Goal: Task Accomplishment & Management: Manage account settings

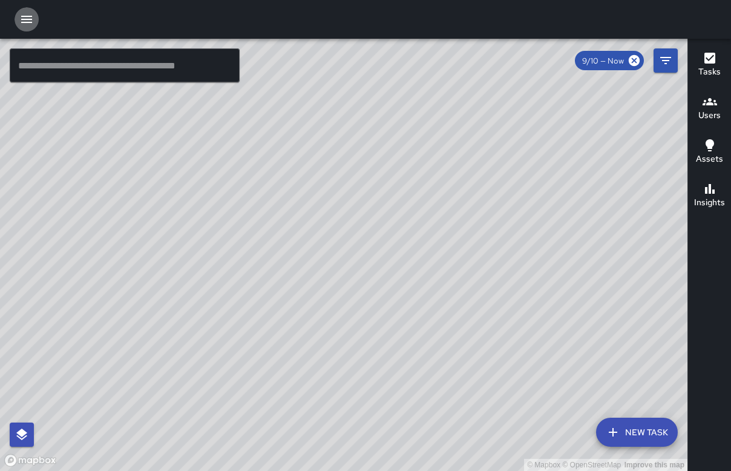
click at [31, 18] on icon "button" at bounding box center [26, 19] width 15 height 15
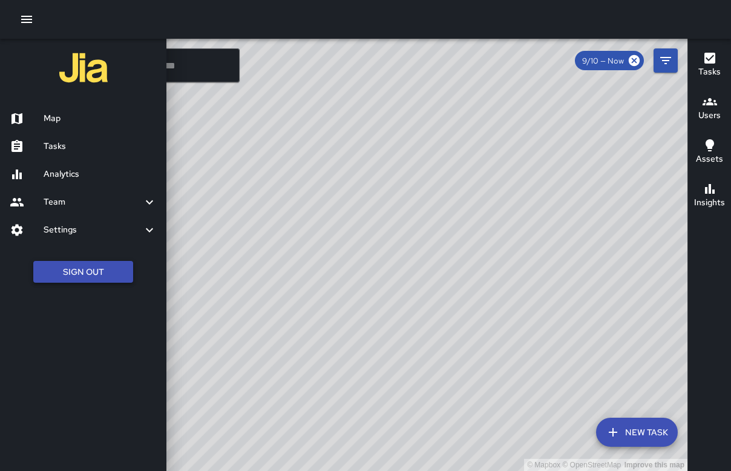
click at [100, 272] on button "Sign Out" at bounding box center [83, 272] width 100 height 22
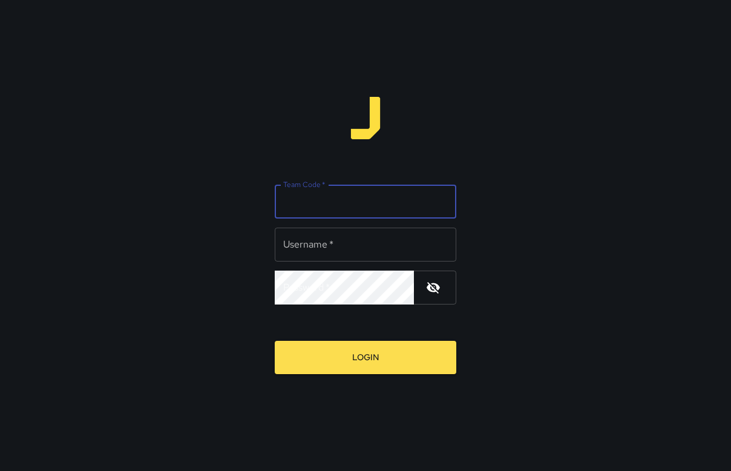
click at [321, 201] on input "Team Code   *" at bounding box center [365, 201] width 181 height 34
type input "*****"
click at [342, 242] on input "Username   *" at bounding box center [365, 244] width 181 height 34
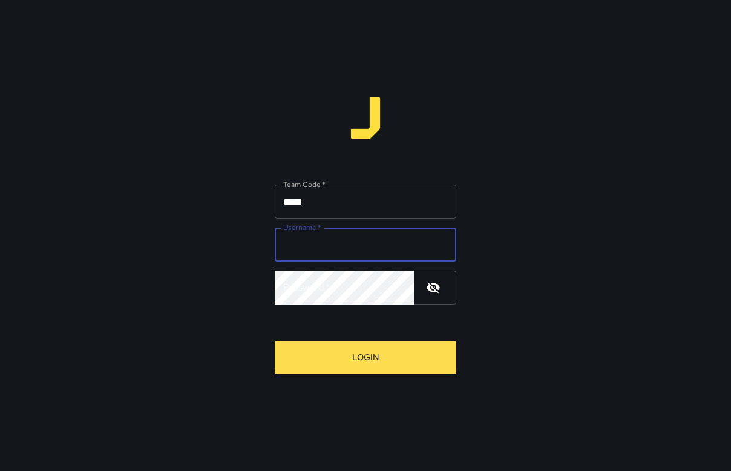
click at [340, 234] on input "Username   *" at bounding box center [365, 244] width 181 height 34
type input "******"
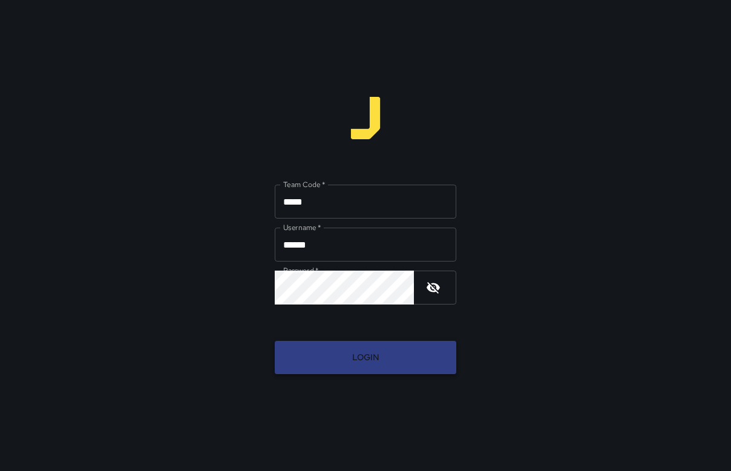
click at [316, 348] on button "Login" at bounding box center [365, 357] width 181 height 33
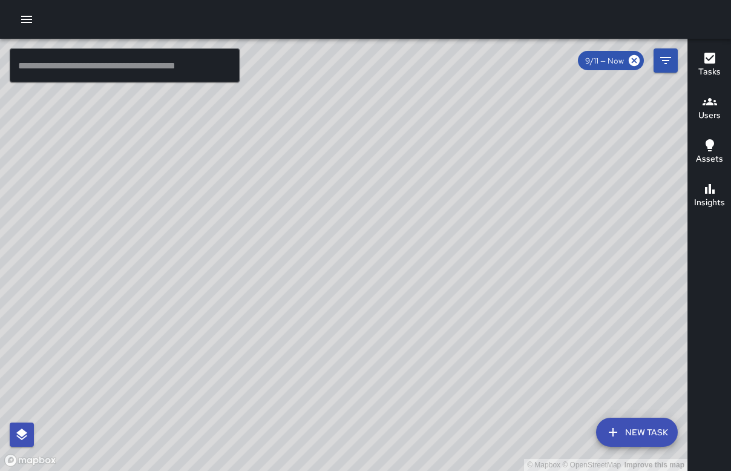
drag, startPoint x: 322, startPoint y: 313, endPoint x: 333, endPoint y: 258, distance: 56.1
click at [333, 258] on div "© Mapbox © OpenStreetMap Improve this map" at bounding box center [343, 255] width 687 height 432
drag, startPoint x: 296, startPoint y: 168, endPoint x: 328, endPoint y: 244, distance: 83.2
click at [328, 244] on div "© Mapbox © OpenStreetMap Improve this map" at bounding box center [343, 255] width 687 height 432
click at [630, 57] on icon at bounding box center [633, 60] width 11 height 11
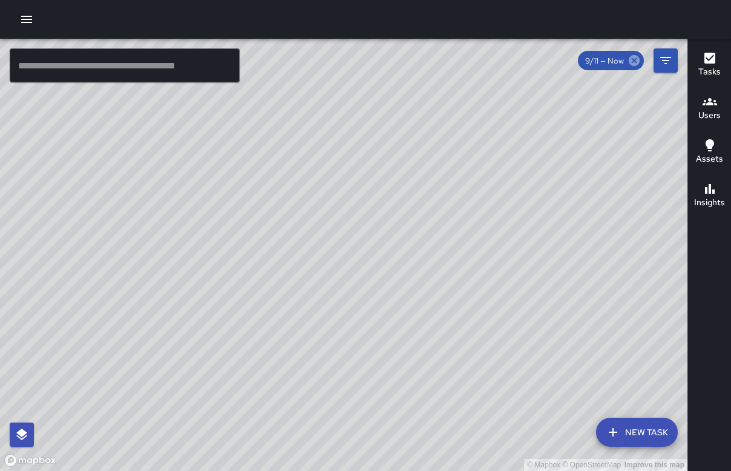
click at [632, 63] on icon at bounding box center [633, 60] width 11 height 11
click at [711, 109] on h6 "Users" at bounding box center [709, 115] width 22 height 13
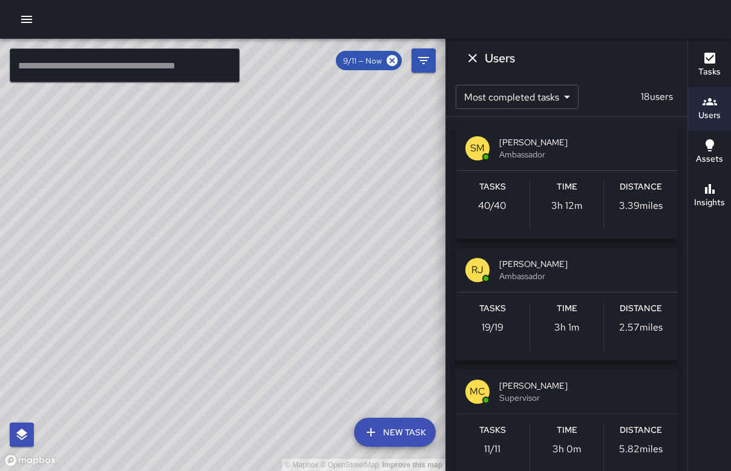
click at [707, 151] on icon "button" at bounding box center [709, 145] width 15 height 15
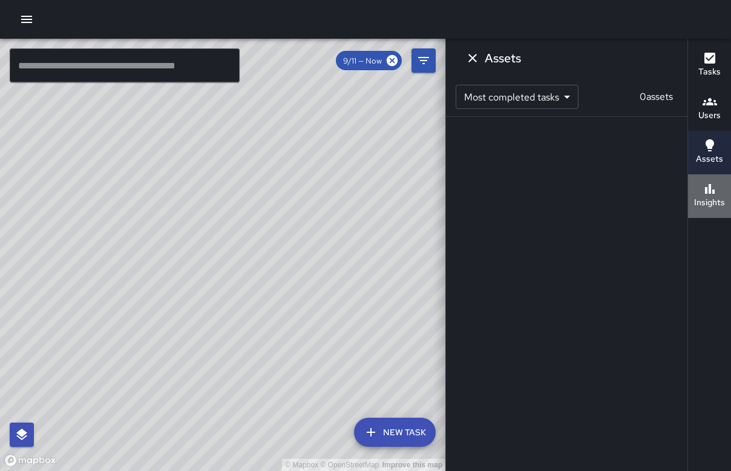
click at [710, 212] on button "Insights" at bounding box center [709, 196] width 43 height 44
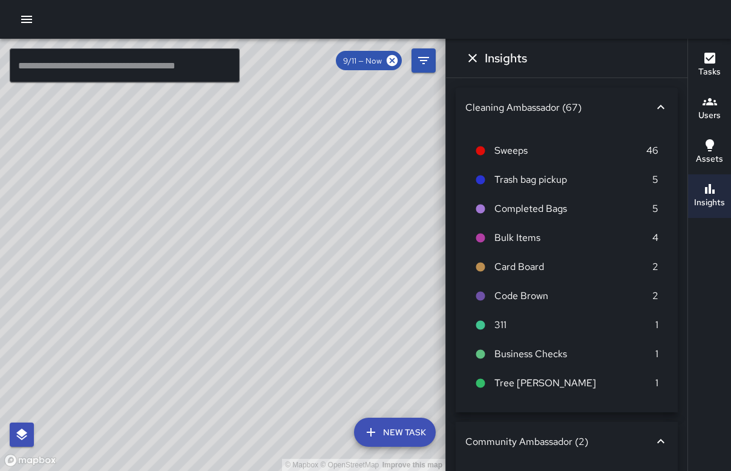
click at [36, 33] on div at bounding box center [365, 19] width 731 height 39
click at [31, 24] on icon "button" at bounding box center [26, 19] width 15 height 15
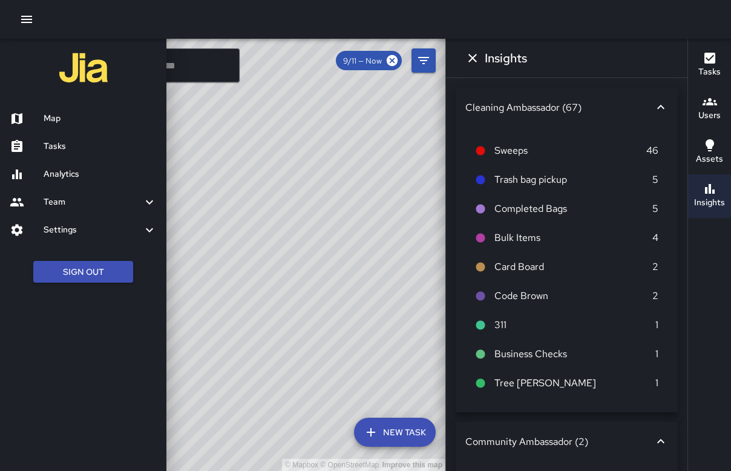
click at [97, 173] on h6 "Analytics" at bounding box center [100, 174] width 113 height 13
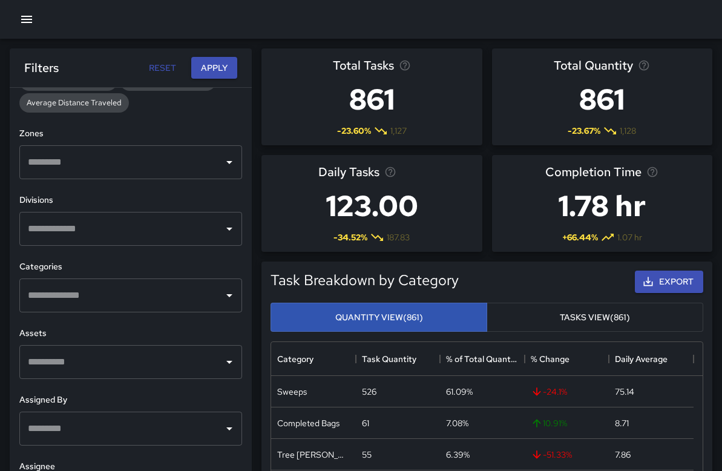
scroll to position [348, 0]
click at [157, 154] on input "text" at bounding box center [122, 160] width 194 height 23
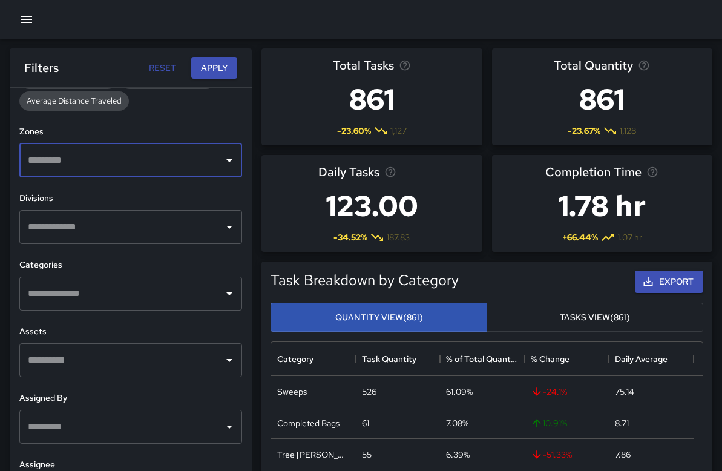
click at [157, 154] on input "text" at bounding box center [122, 160] width 194 height 23
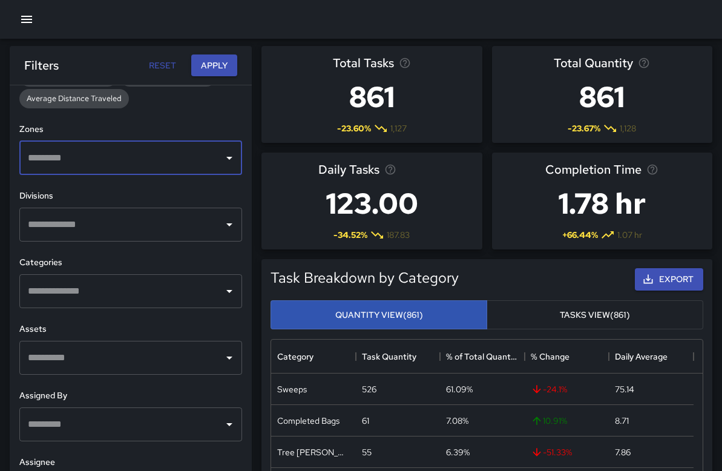
scroll to position [0, 0]
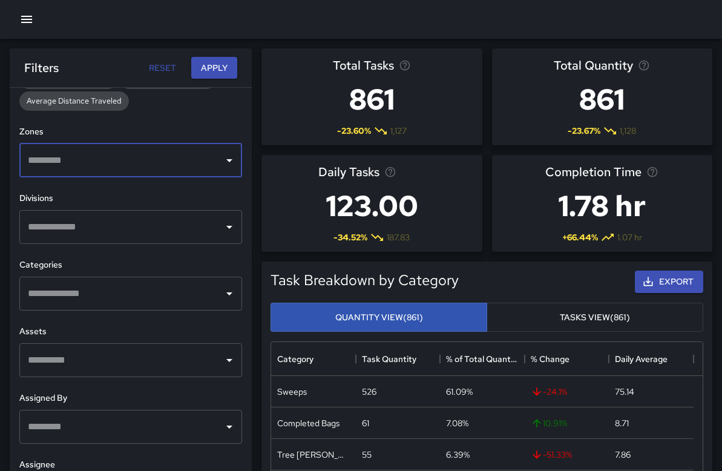
click at [33, 21] on icon "button" at bounding box center [26, 19] width 15 height 15
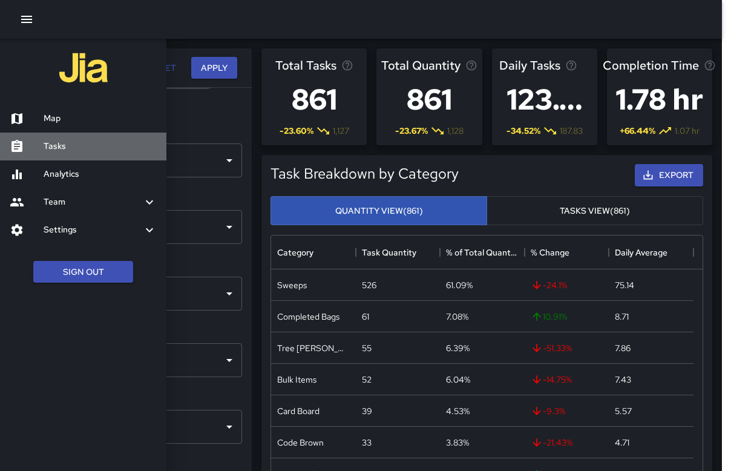
click at [71, 145] on h6 "Tasks" at bounding box center [100, 146] width 113 height 13
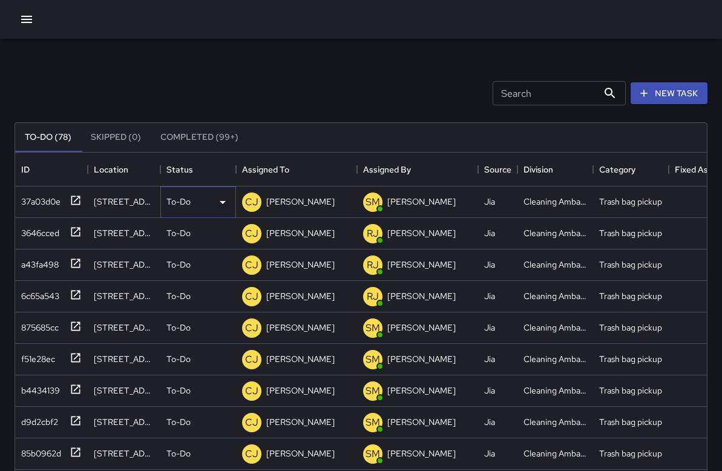
click at [218, 200] on icon at bounding box center [222, 202] width 15 height 15
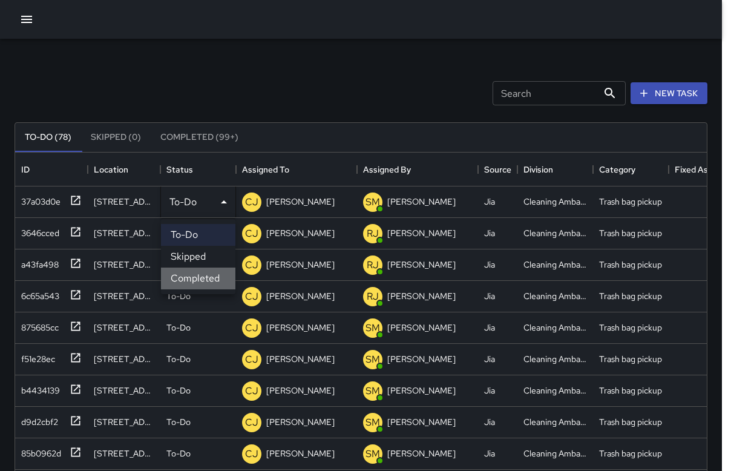
click at [207, 276] on li "Completed" at bounding box center [198, 278] width 74 height 22
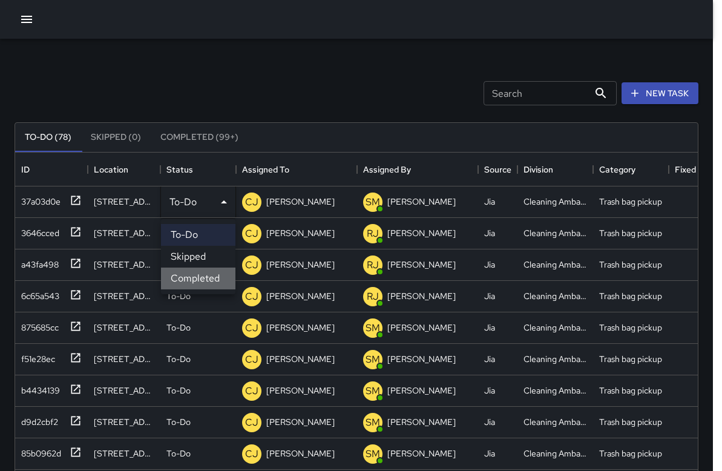
scroll to position [10, 10]
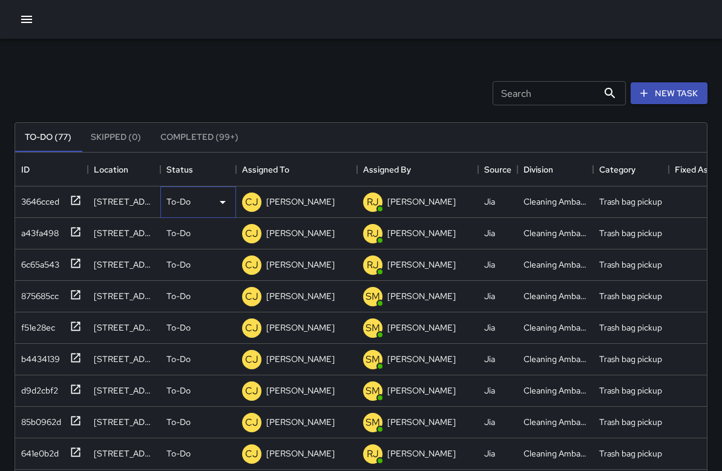
click at [217, 206] on icon at bounding box center [222, 202] width 15 height 15
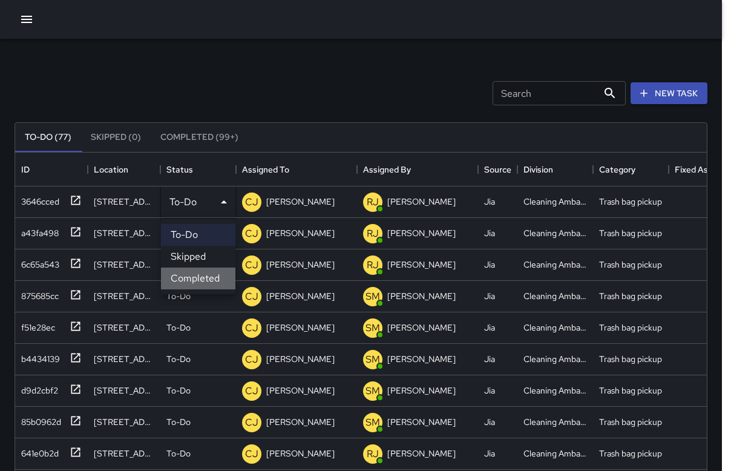
click at [210, 276] on li "Completed" at bounding box center [198, 278] width 74 height 22
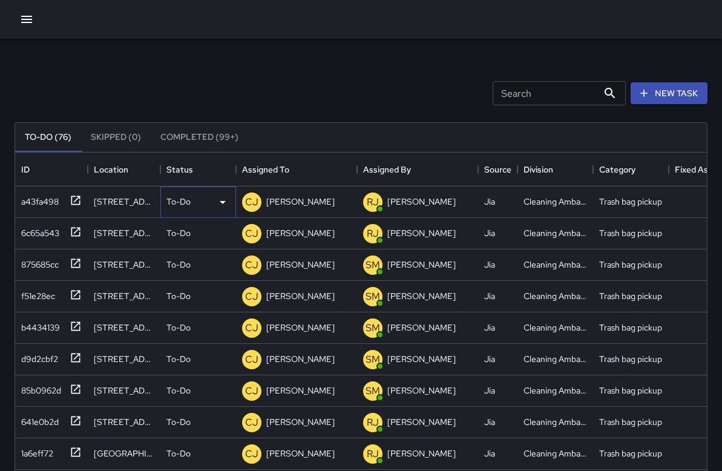
click at [204, 211] on div "To-Do" at bounding box center [198, 201] width 76 height 31
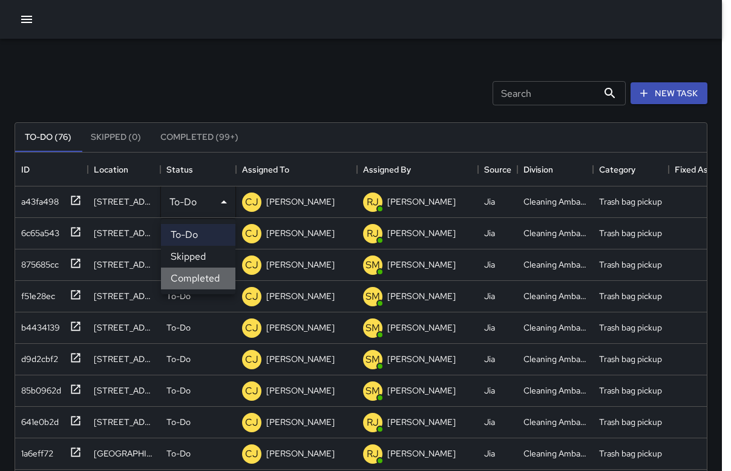
click at [207, 284] on li "Completed" at bounding box center [198, 278] width 74 height 22
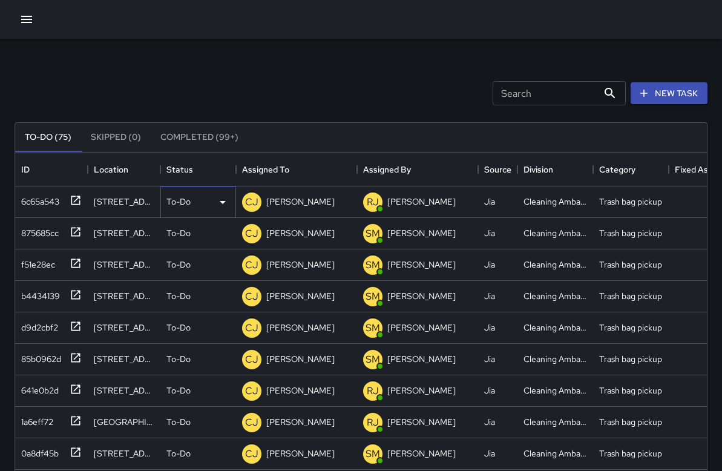
click at [209, 211] on div "To-Do" at bounding box center [198, 201] width 76 height 31
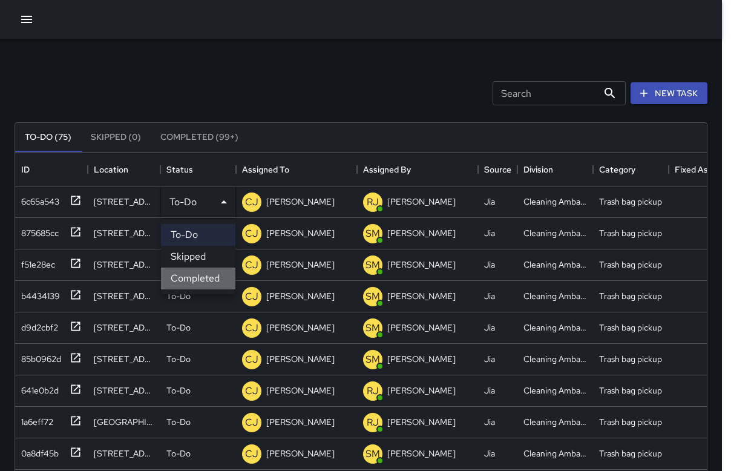
click at [205, 275] on li "Completed" at bounding box center [198, 278] width 74 height 22
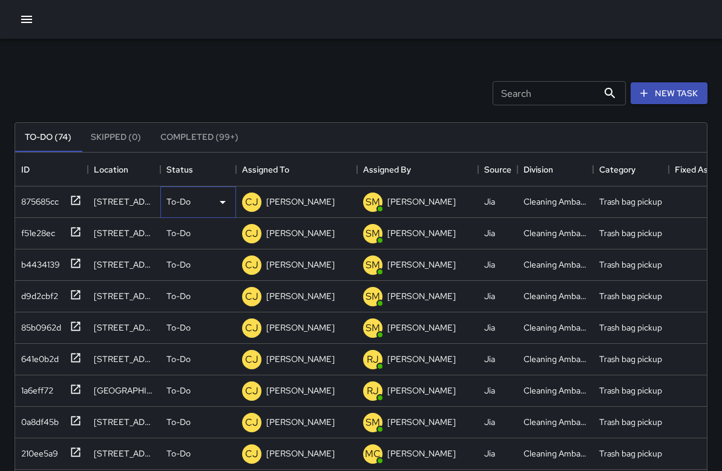
click at [197, 200] on div "To-Do" at bounding box center [198, 202] width 64 height 15
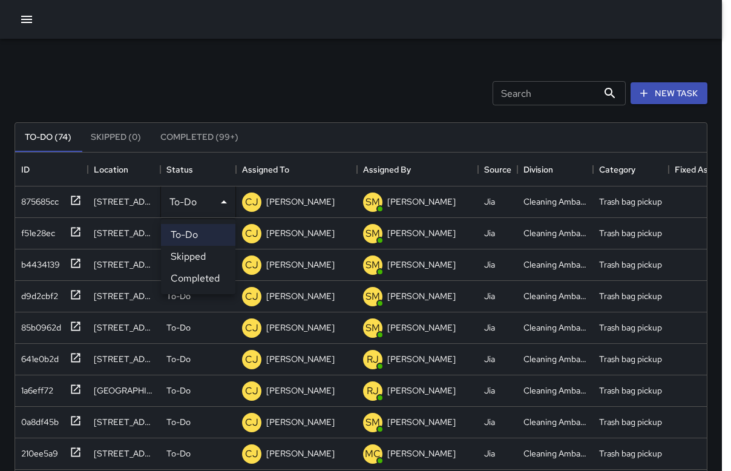
click at [203, 286] on li "Completed" at bounding box center [198, 278] width 74 height 22
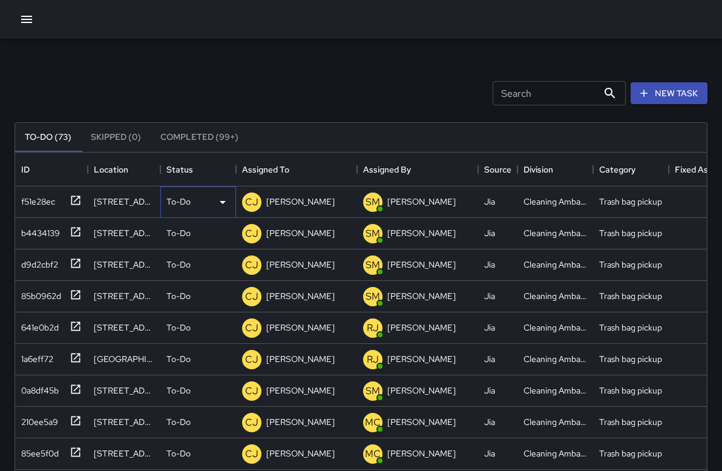
click at [200, 201] on div "To-Do" at bounding box center [198, 202] width 64 height 15
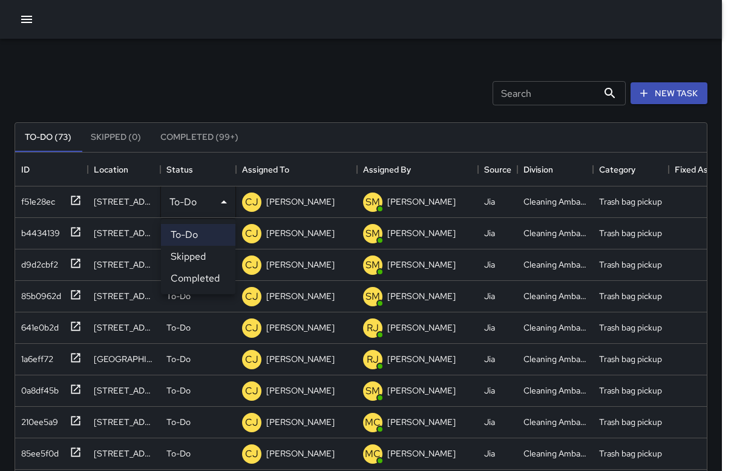
click at [203, 279] on li "Completed" at bounding box center [198, 278] width 74 height 22
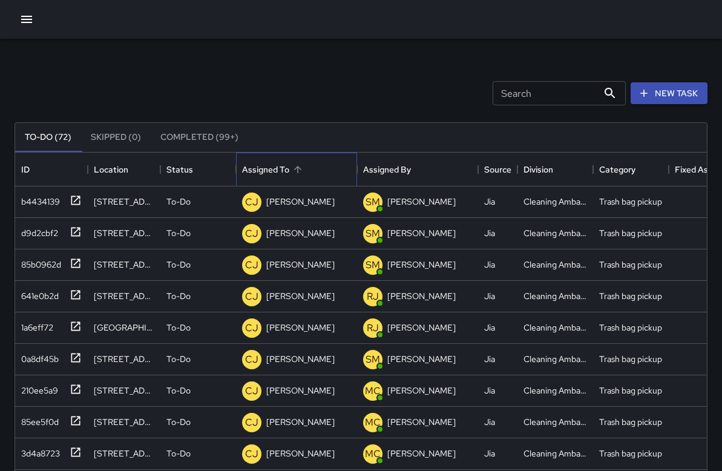
click at [280, 170] on div "Assigned To" at bounding box center [265, 169] width 47 height 34
click at [279, 166] on div "Assigned To" at bounding box center [265, 169] width 47 height 34
click at [278, 166] on div "Assigned To" at bounding box center [265, 169] width 47 height 34
click at [304, 172] on button "Sort" at bounding box center [297, 169] width 17 height 17
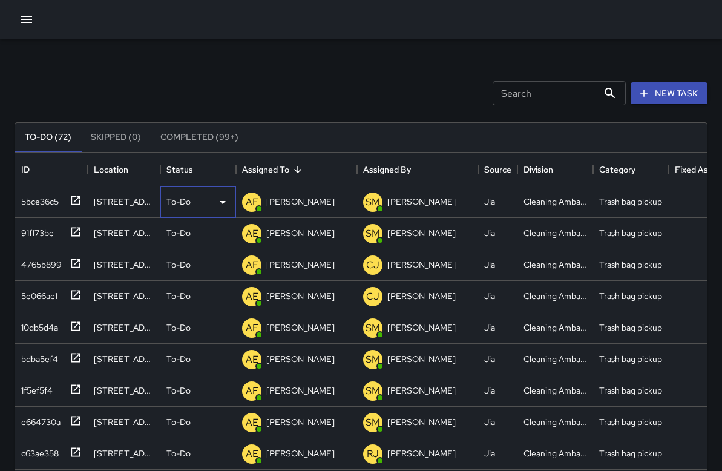
click at [188, 209] on div "To-Do" at bounding box center [198, 201] width 76 height 31
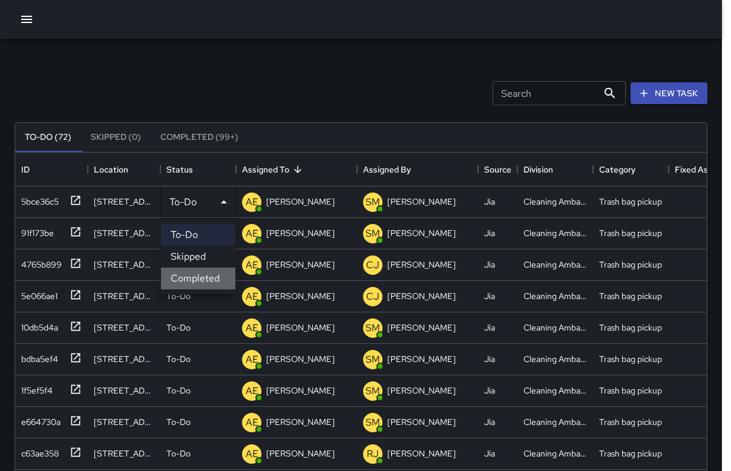
click at [194, 280] on li "Completed" at bounding box center [198, 278] width 74 height 22
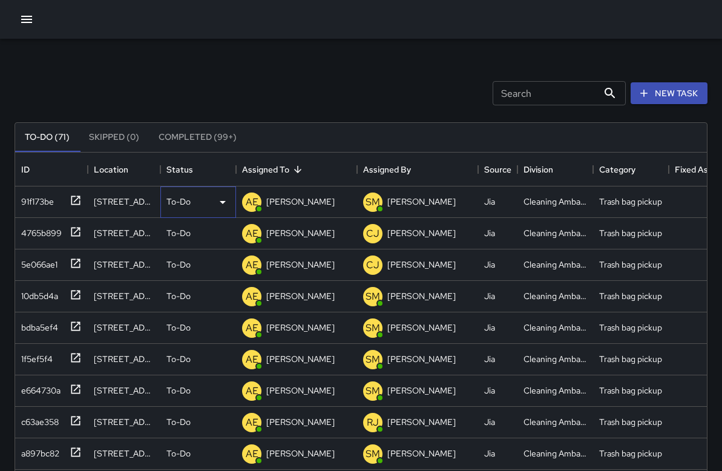
click at [198, 207] on div "To-Do" at bounding box center [198, 202] width 64 height 15
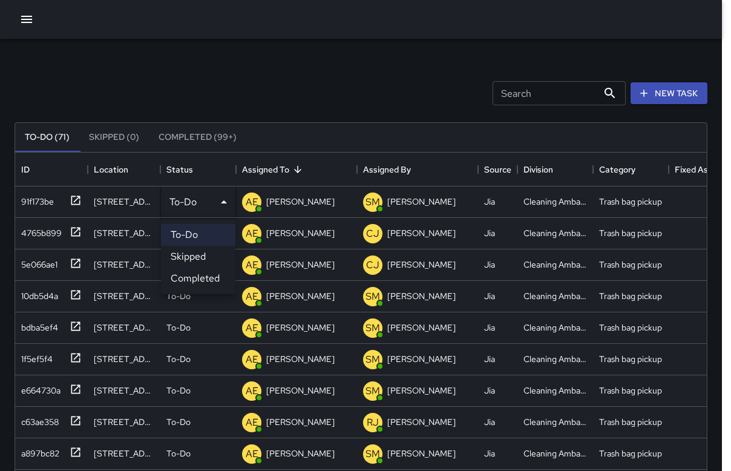
click at [197, 272] on li "Completed" at bounding box center [198, 278] width 74 height 22
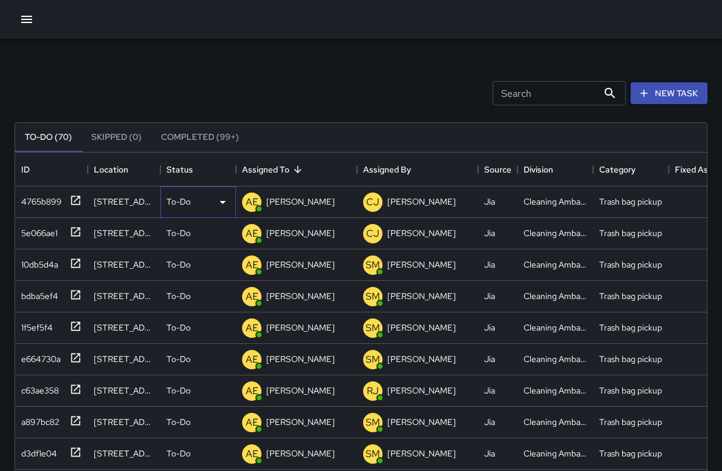
click at [198, 205] on div "To-Do" at bounding box center [198, 202] width 64 height 15
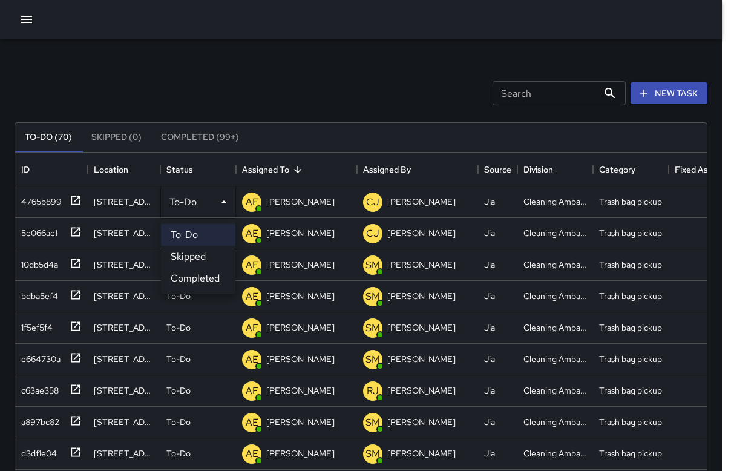
click at [202, 277] on li "Completed" at bounding box center [198, 278] width 74 height 22
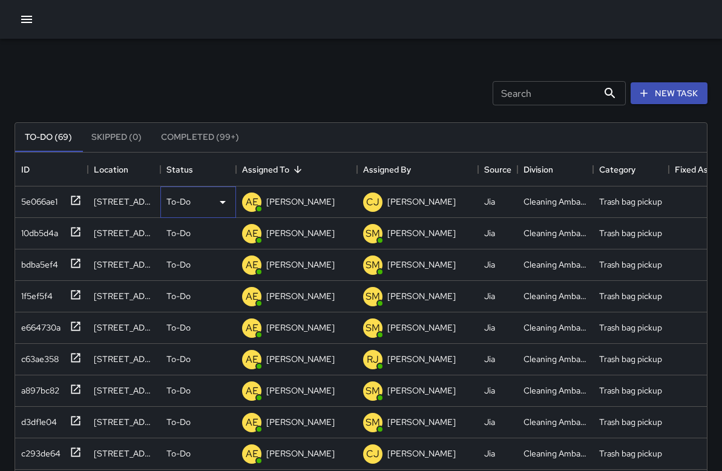
click at [196, 206] on div "To-Do" at bounding box center [198, 202] width 64 height 15
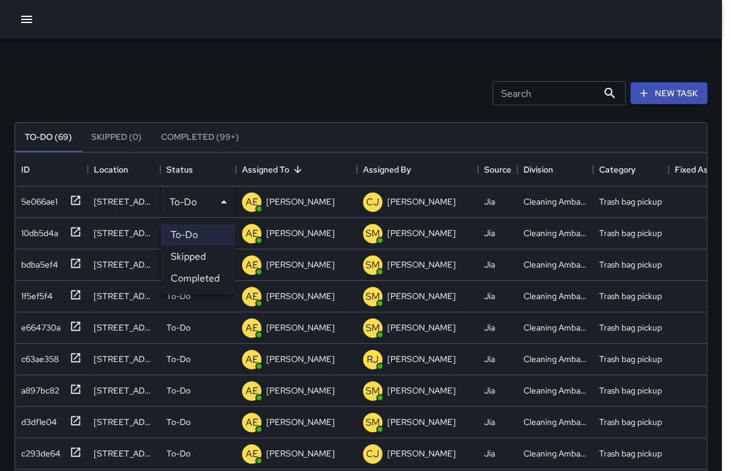
click at [210, 277] on li "Completed" at bounding box center [198, 278] width 74 height 22
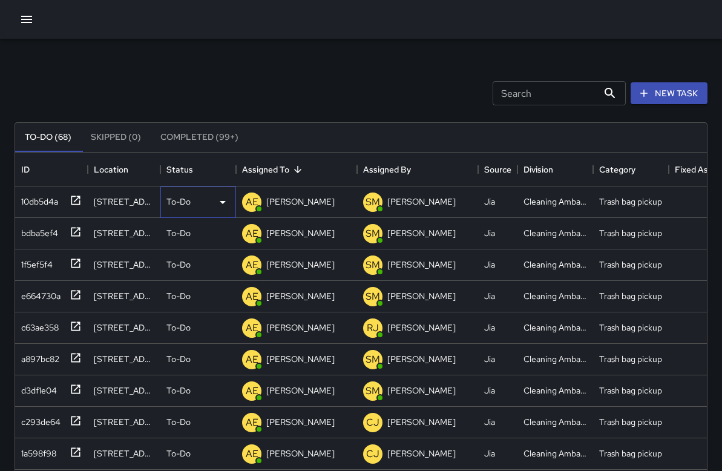
click at [204, 212] on div "To-Do" at bounding box center [198, 201] width 76 height 31
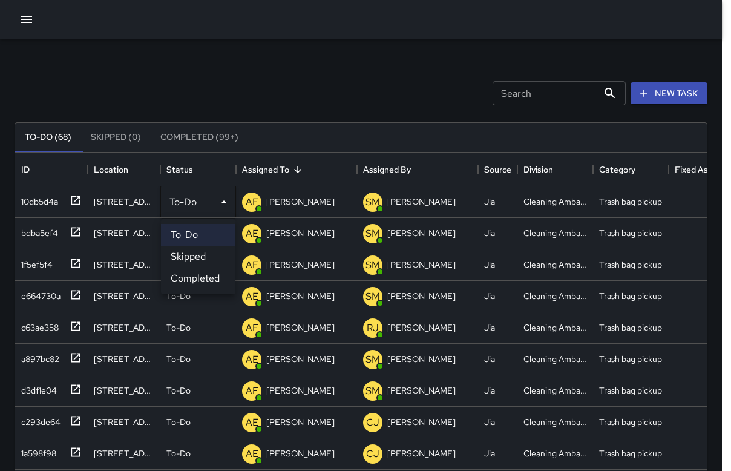
click at [221, 282] on li "Completed" at bounding box center [198, 278] width 74 height 22
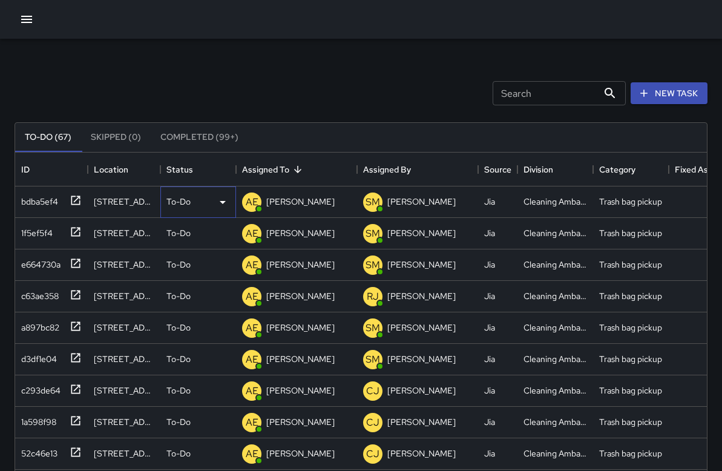
click at [204, 207] on div "To-Do" at bounding box center [198, 202] width 64 height 15
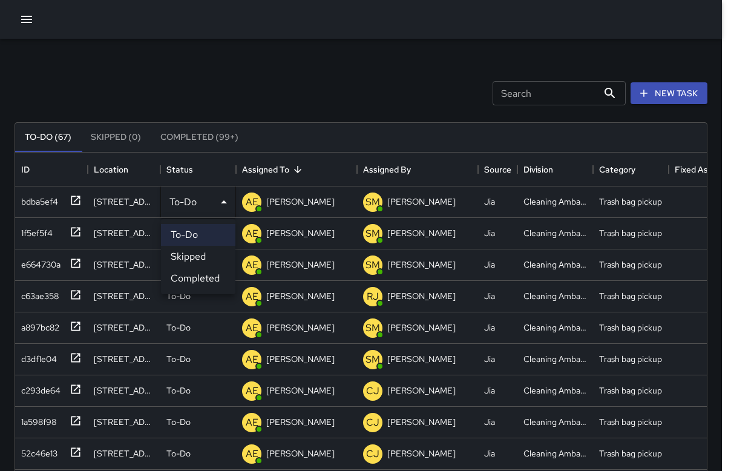
drag, startPoint x: 200, startPoint y: 273, endPoint x: 197, endPoint y: 266, distance: 7.9
click at [200, 273] on li "Completed" at bounding box center [198, 278] width 74 height 22
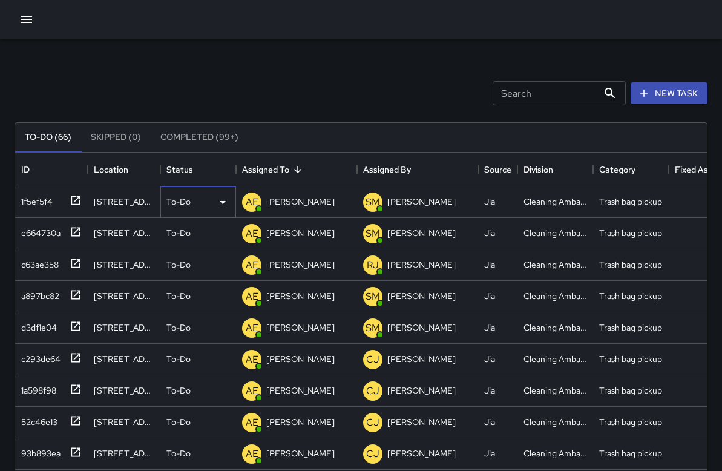
click at [186, 197] on p "To-Do" at bounding box center [178, 201] width 24 height 12
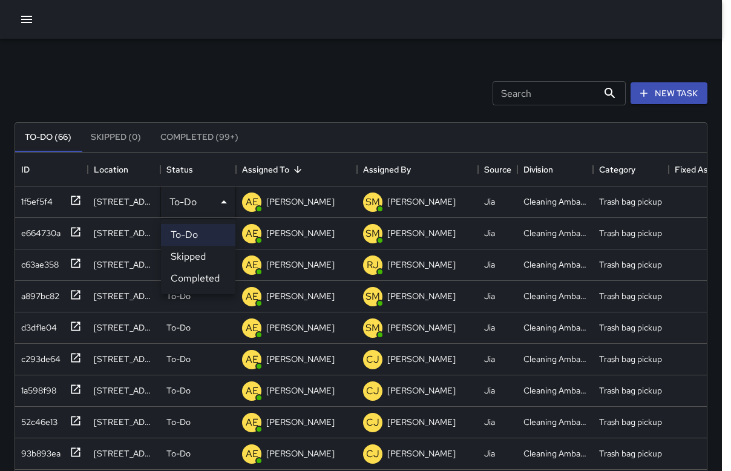
click at [199, 278] on li "Completed" at bounding box center [198, 278] width 74 height 22
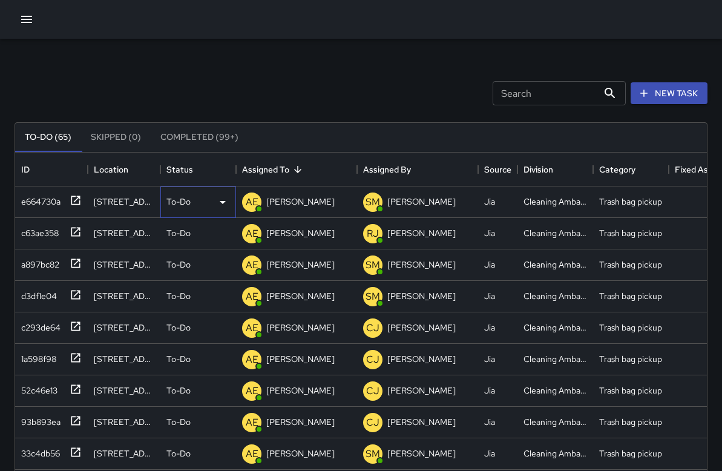
click at [194, 203] on div "To-Do" at bounding box center [198, 202] width 64 height 15
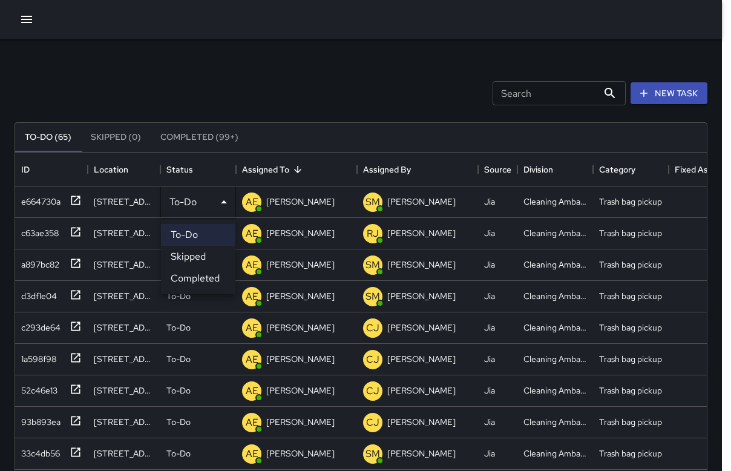
click at [194, 278] on li "Completed" at bounding box center [198, 278] width 74 height 22
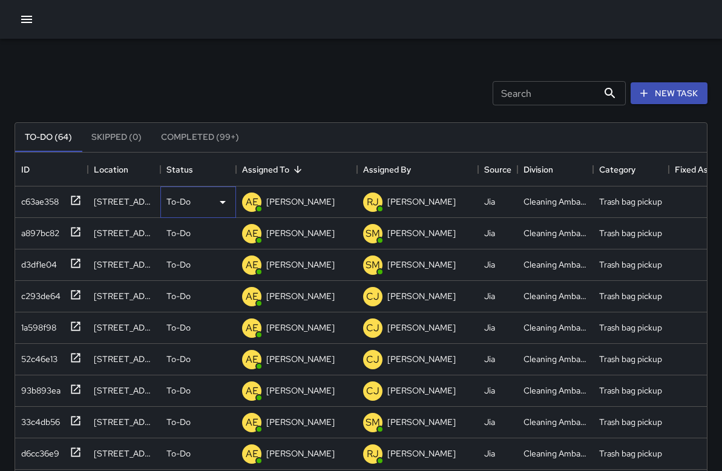
click at [192, 203] on div "To-Do" at bounding box center [198, 202] width 64 height 15
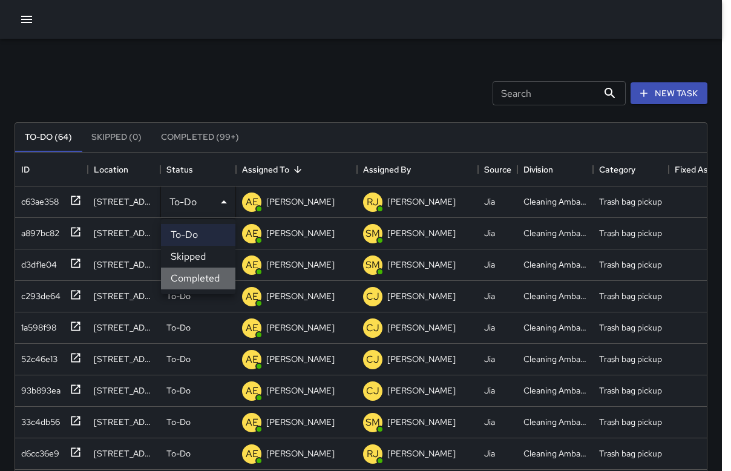
click at [193, 274] on li "Completed" at bounding box center [198, 278] width 74 height 22
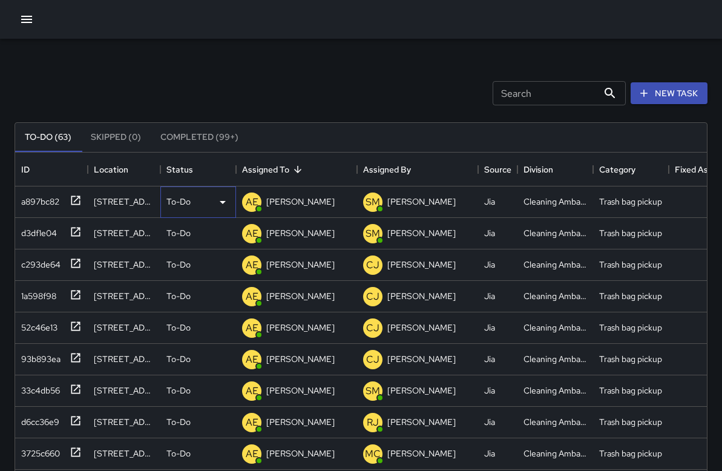
click at [194, 201] on div "To-Do" at bounding box center [198, 202] width 64 height 15
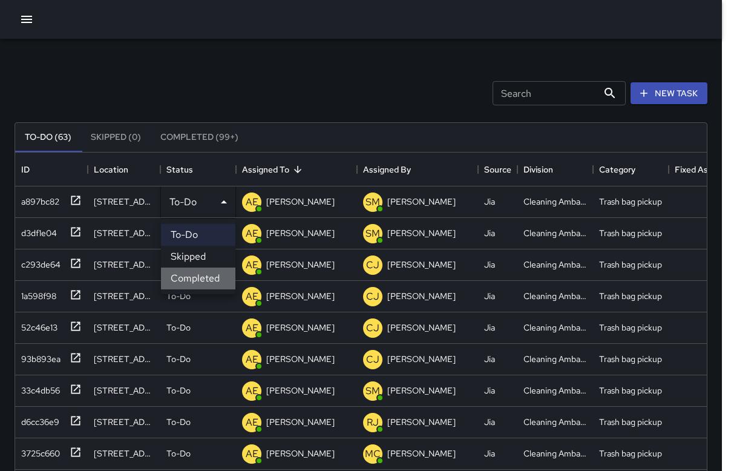
click at [189, 279] on li "Completed" at bounding box center [198, 278] width 74 height 22
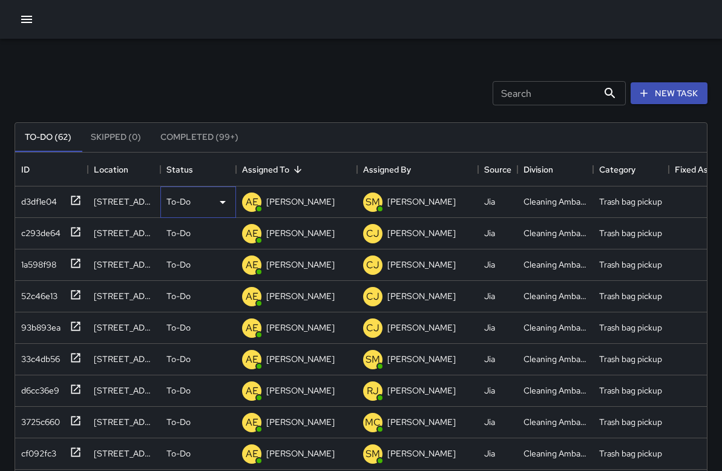
click at [183, 211] on div "To-Do" at bounding box center [198, 201] width 76 height 31
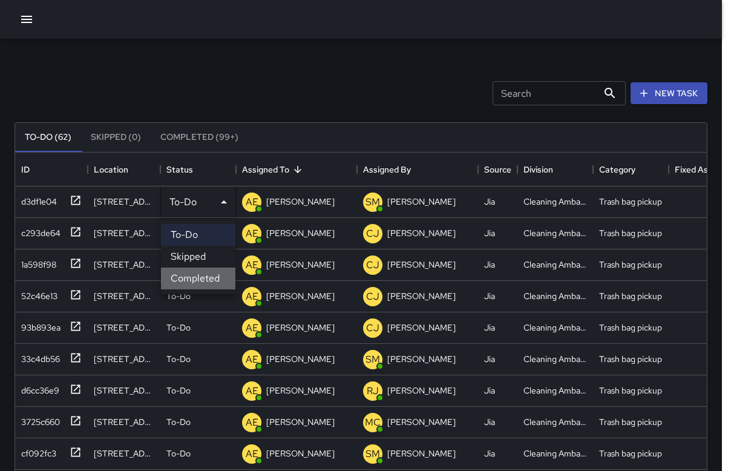
click at [198, 279] on li "Completed" at bounding box center [198, 278] width 74 height 22
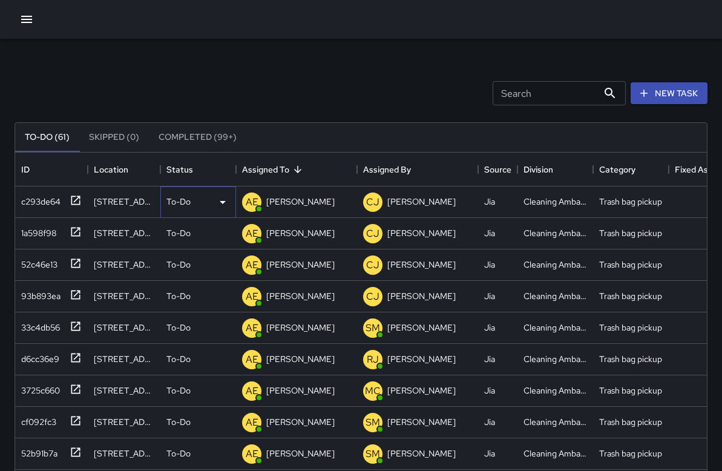
click at [179, 209] on div "To-Do" at bounding box center [198, 201] width 76 height 31
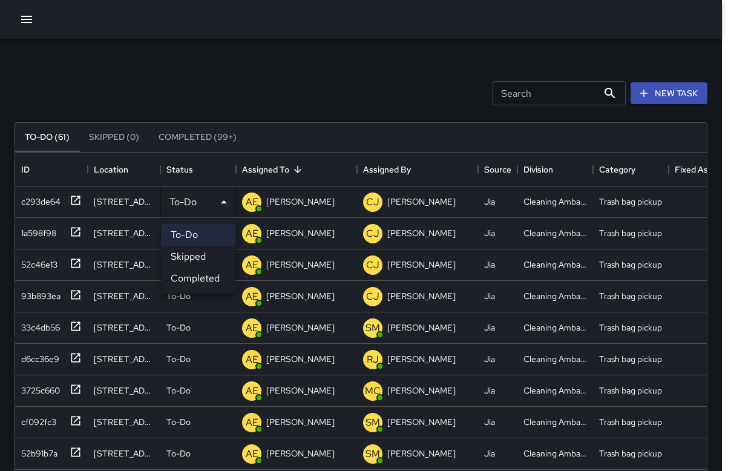
drag, startPoint x: 181, startPoint y: 272, endPoint x: 175, endPoint y: 268, distance: 6.5
click at [181, 272] on li "Completed" at bounding box center [198, 278] width 74 height 22
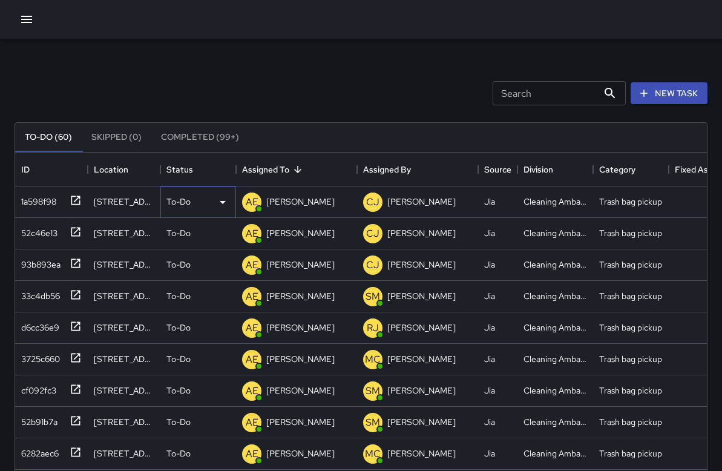
click at [178, 206] on p "To-Do" at bounding box center [178, 201] width 24 height 12
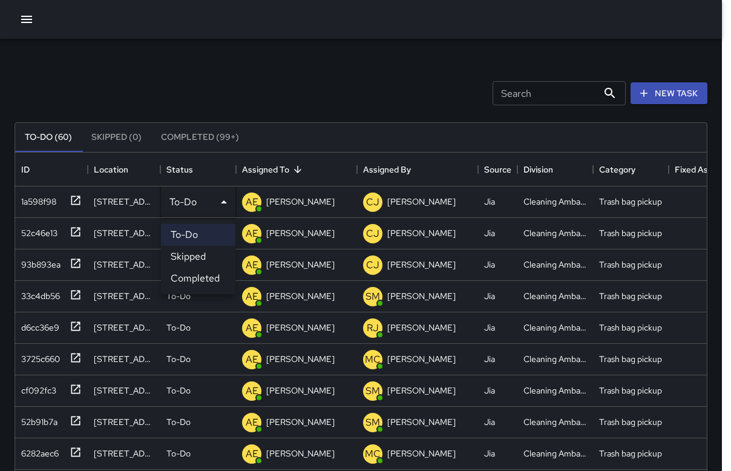
click at [186, 279] on li "Completed" at bounding box center [198, 278] width 74 height 22
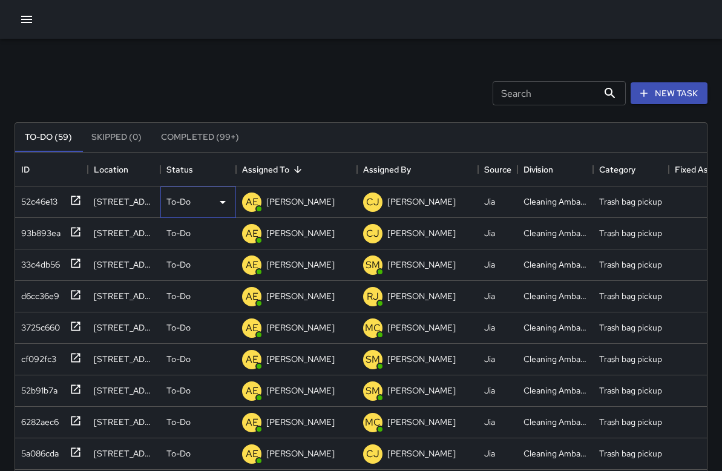
click at [189, 204] on p "To-Do" at bounding box center [178, 201] width 24 height 12
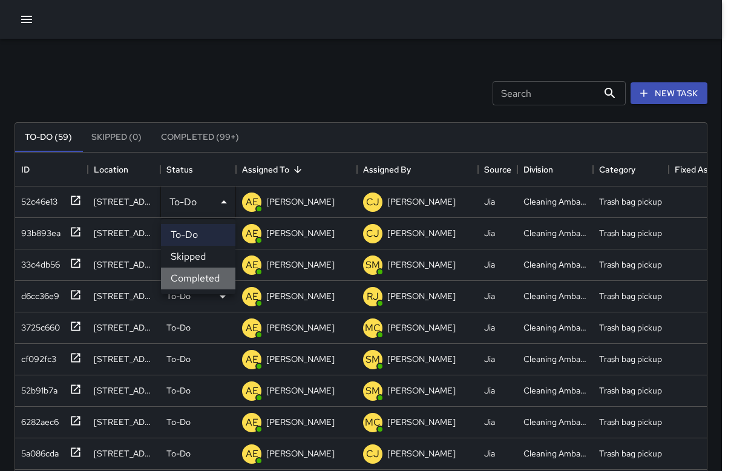
drag, startPoint x: 190, startPoint y: 282, endPoint x: 180, endPoint y: 264, distance: 21.1
click at [190, 282] on li "Completed" at bounding box center [198, 278] width 74 height 22
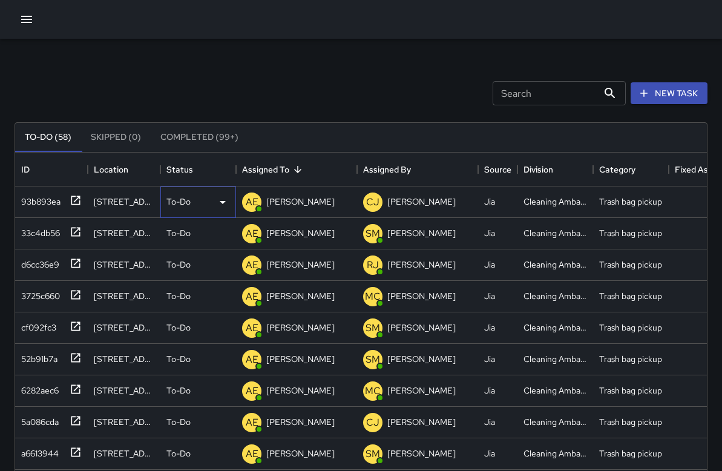
click at [183, 196] on p "To-Do" at bounding box center [178, 201] width 24 height 12
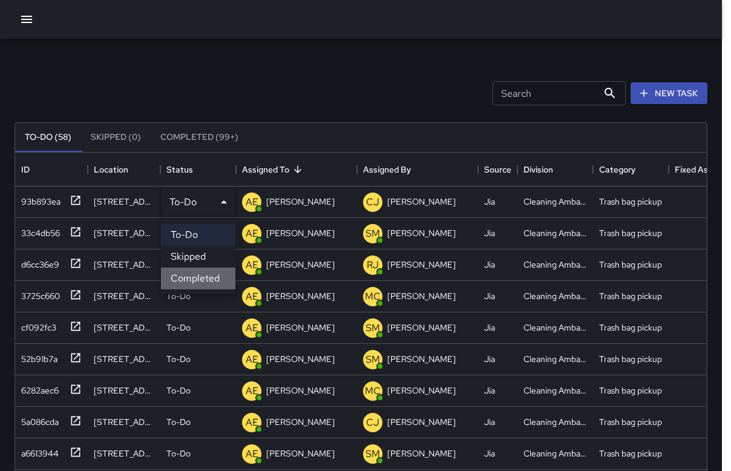
click at [193, 275] on li "Completed" at bounding box center [198, 278] width 74 height 22
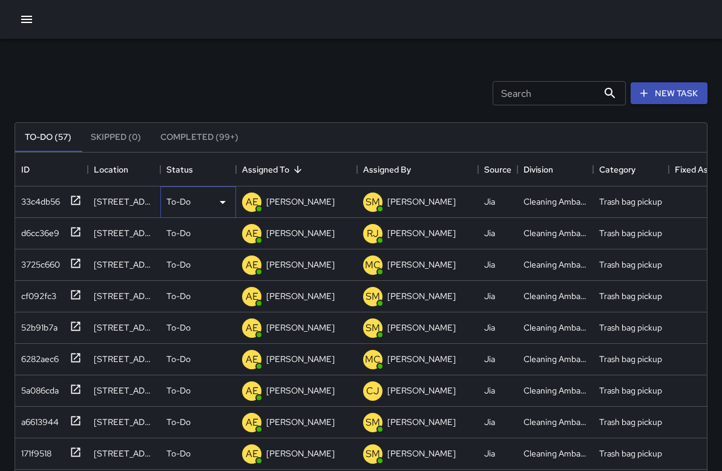
click at [184, 196] on p "To-Do" at bounding box center [178, 201] width 24 height 12
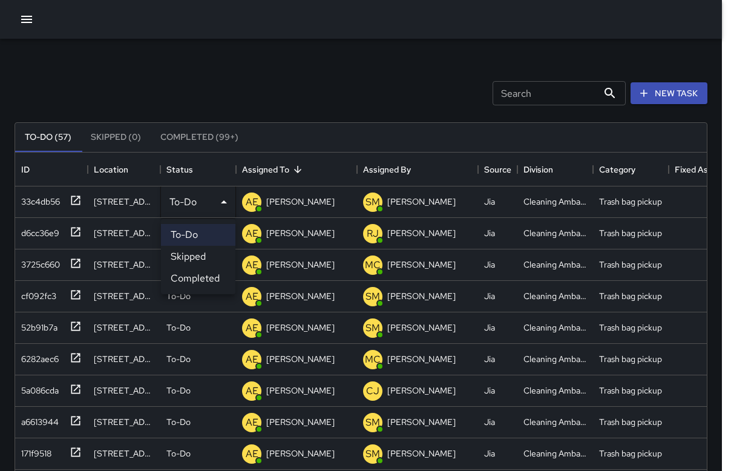
click at [179, 279] on li "Completed" at bounding box center [198, 278] width 74 height 22
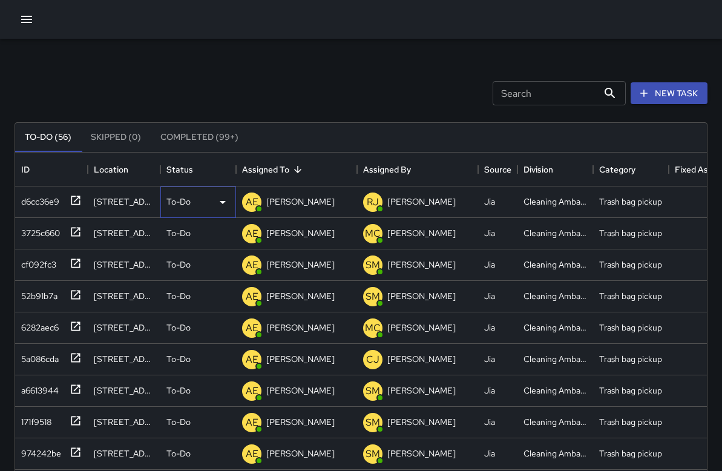
click at [223, 199] on icon at bounding box center [222, 202] width 15 height 15
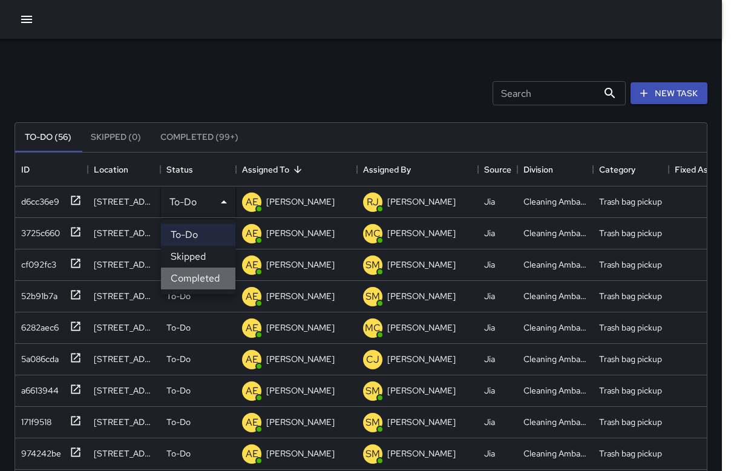
click at [204, 278] on li "Completed" at bounding box center [198, 278] width 74 height 22
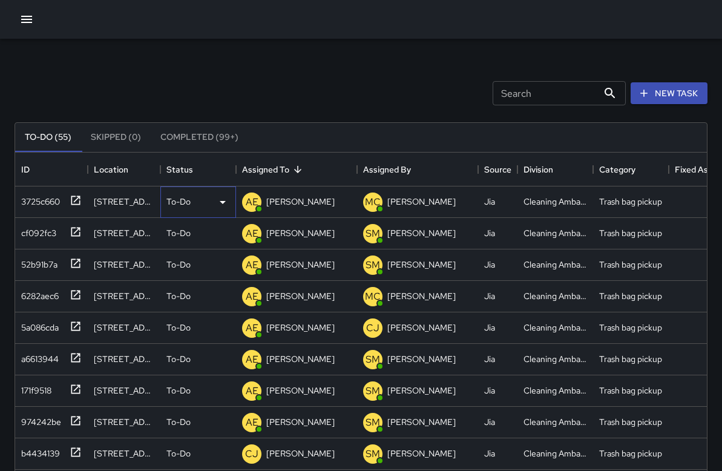
click at [210, 212] on div "To-Do" at bounding box center [198, 201] width 76 height 31
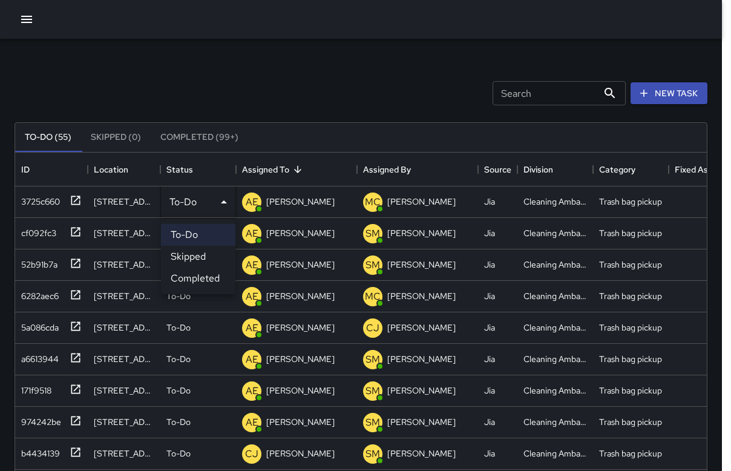
click at [209, 276] on li "Completed" at bounding box center [198, 278] width 74 height 22
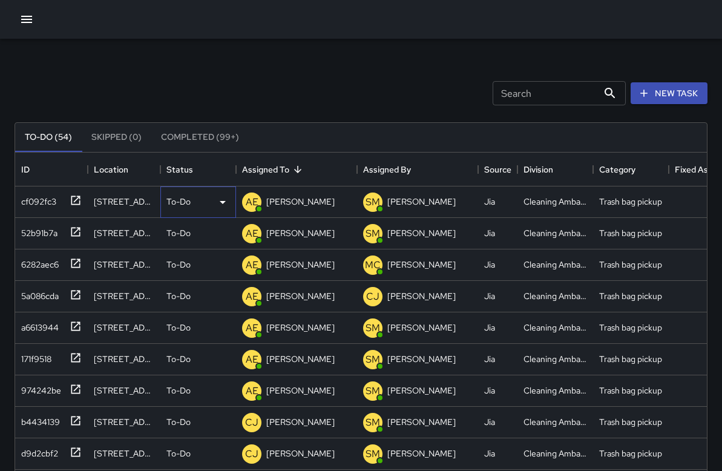
click at [209, 203] on div "To-Do" at bounding box center [198, 202] width 64 height 15
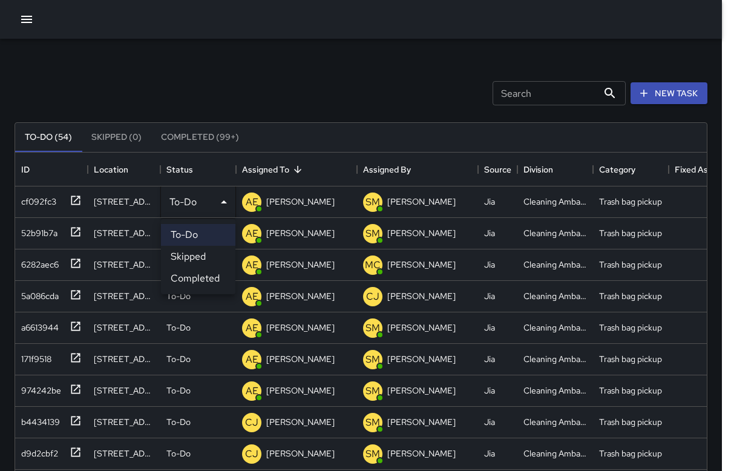
click at [192, 275] on li "Completed" at bounding box center [198, 278] width 74 height 22
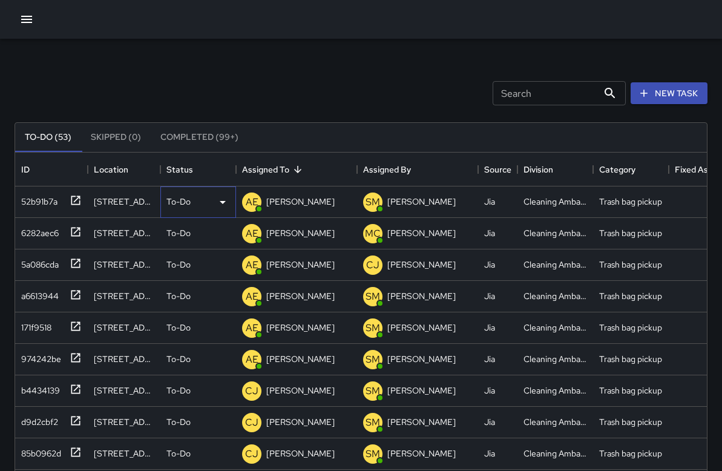
click at [201, 211] on div "To-Do" at bounding box center [198, 201] width 76 height 31
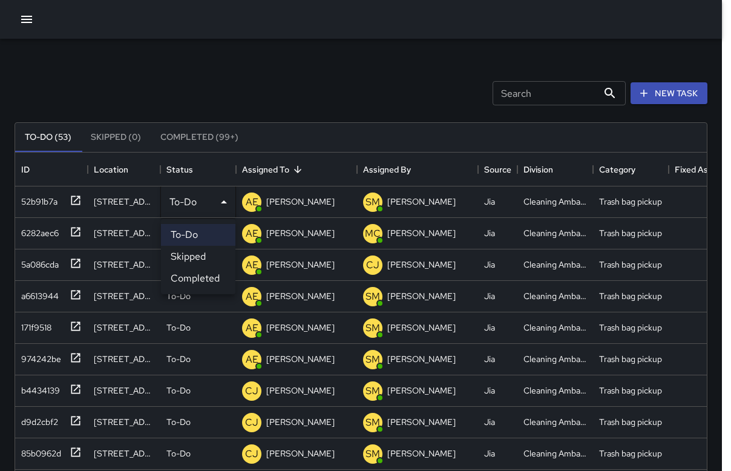
click at [191, 278] on li "Completed" at bounding box center [198, 278] width 74 height 22
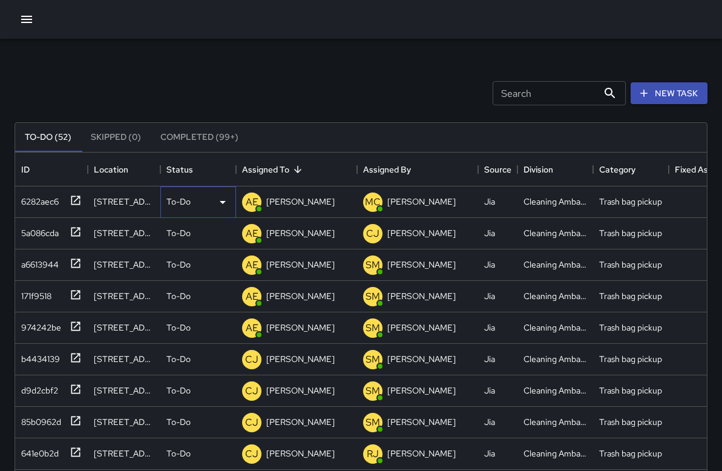
click at [206, 198] on div "To-Do" at bounding box center [198, 202] width 64 height 15
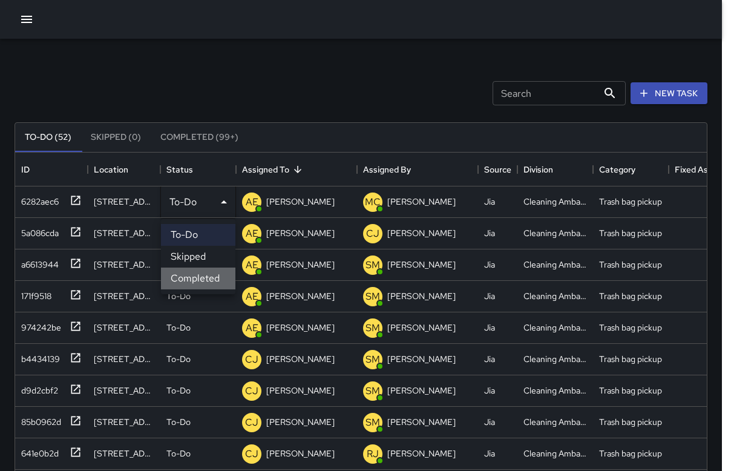
click at [198, 279] on li "Completed" at bounding box center [198, 278] width 74 height 22
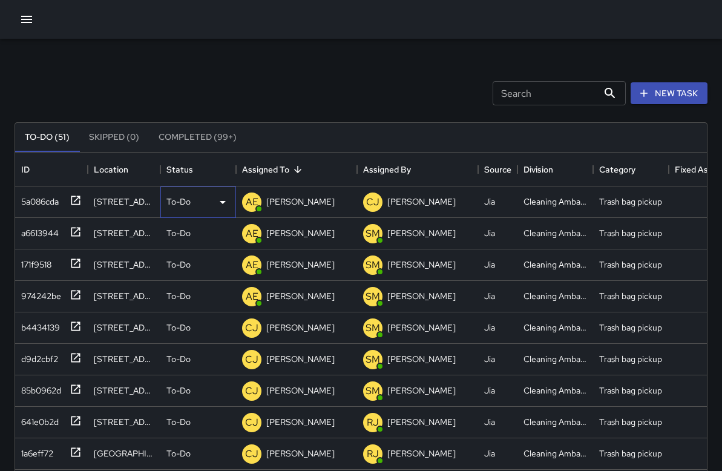
click at [211, 207] on div "To-Do" at bounding box center [198, 202] width 64 height 15
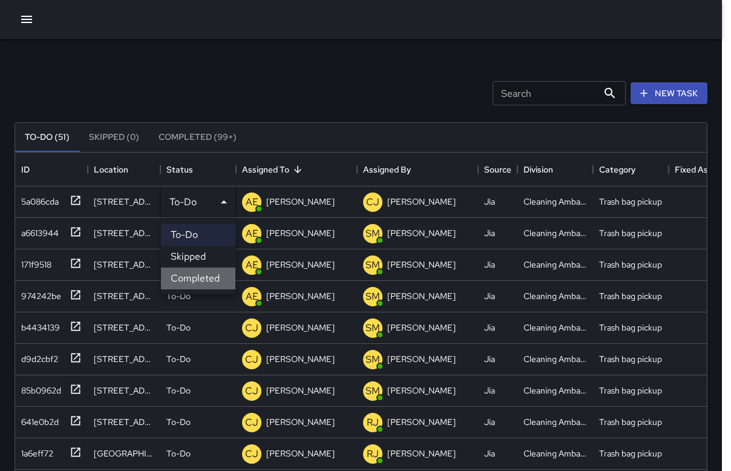
click at [192, 272] on li "Completed" at bounding box center [198, 278] width 74 height 22
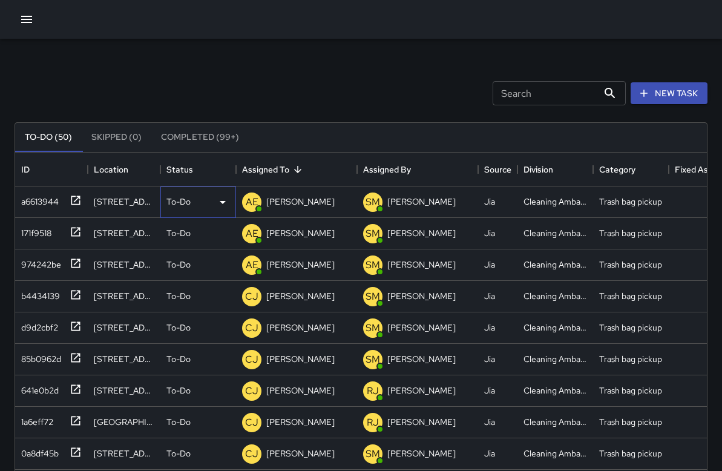
click at [198, 206] on div "To-Do" at bounding box center [198, 202] width 64 height 15
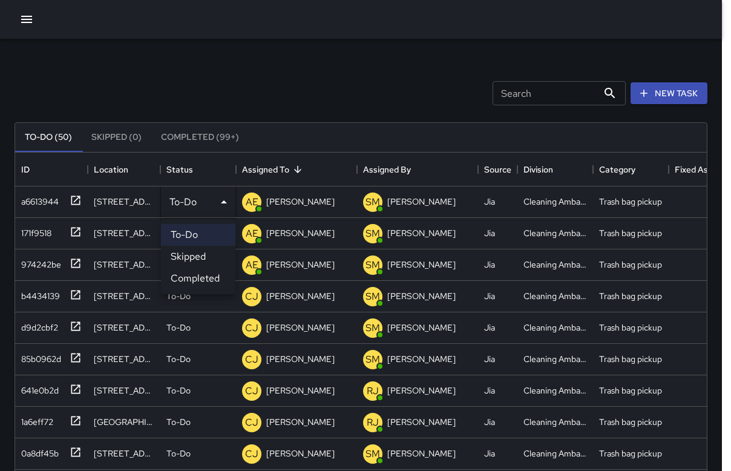
click at [184, 276] on li "Completed" at bounding box center [198, 278] width 74 height 22
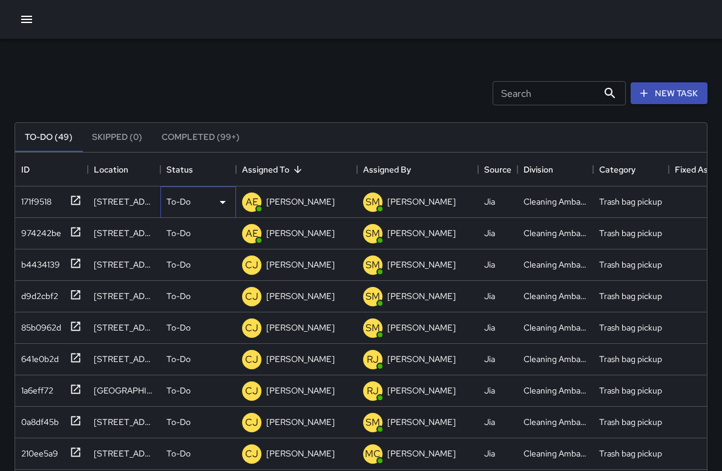
click at [202, 205] on div "To-Do" at bounding box center [198, 202] width 64 height 15
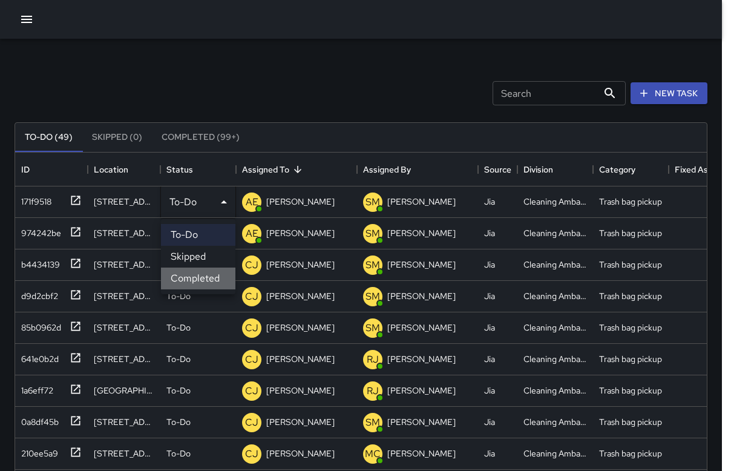
click at [192, 282] on li "Completed" at bounding box center [198, 278] width 74 height 22
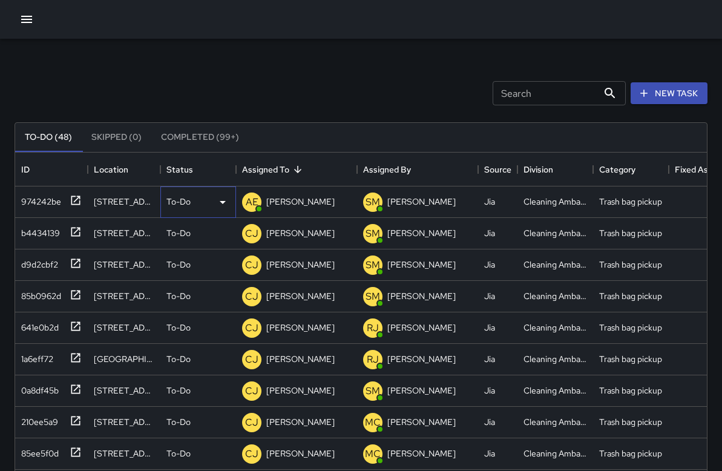
click at [193, 201] on div "To-Do" at bounding box center [198, 202] width 64 height 15
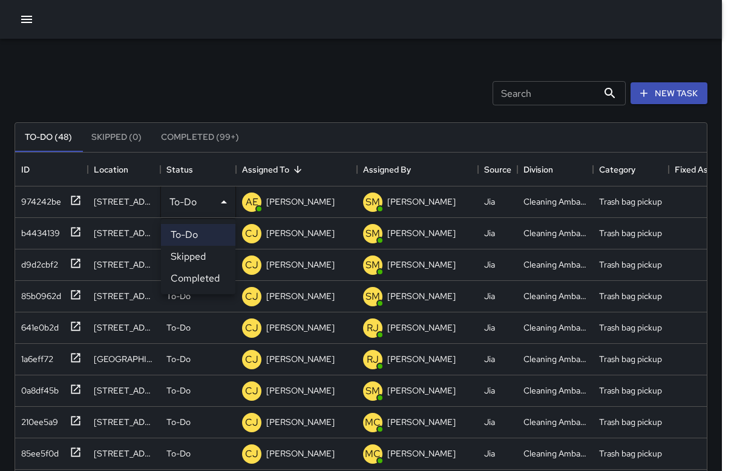
click at [178, 272] on li "Completed" at bounding box center [198, 278] width 74 height 22
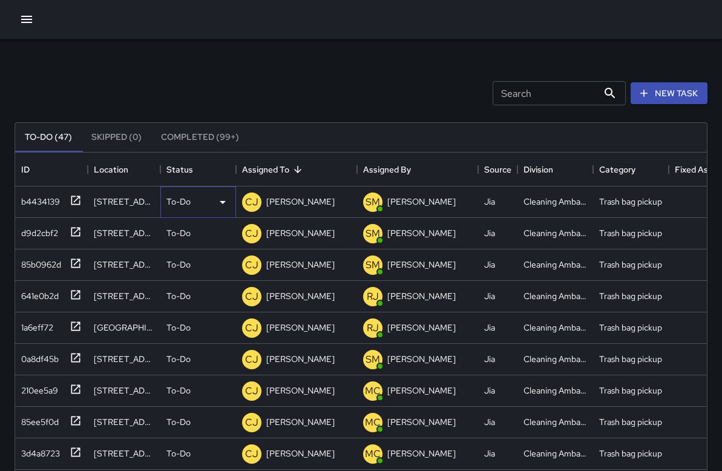
click at [188, 195] on p "To-Do" at bounding box center [178, 201] width 24 height 12
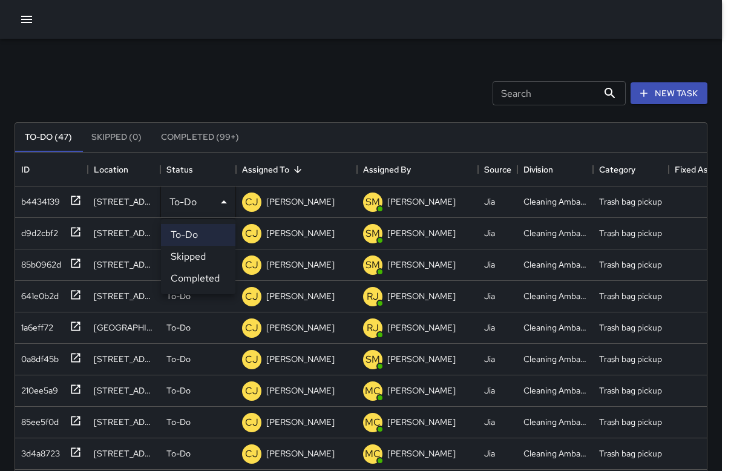
click at [182, 272] on li "Completed" at bounding box center [198, 278] width 74 height 22
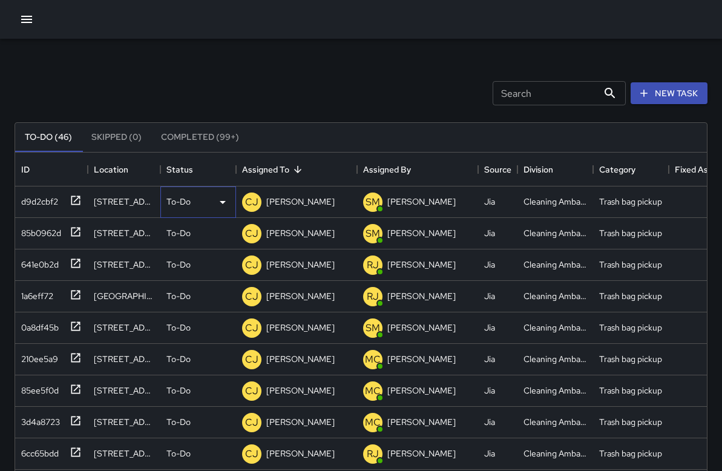
click at [190, 197] on p "To-Do" at bounding box center [178, 201] width 24 height 12
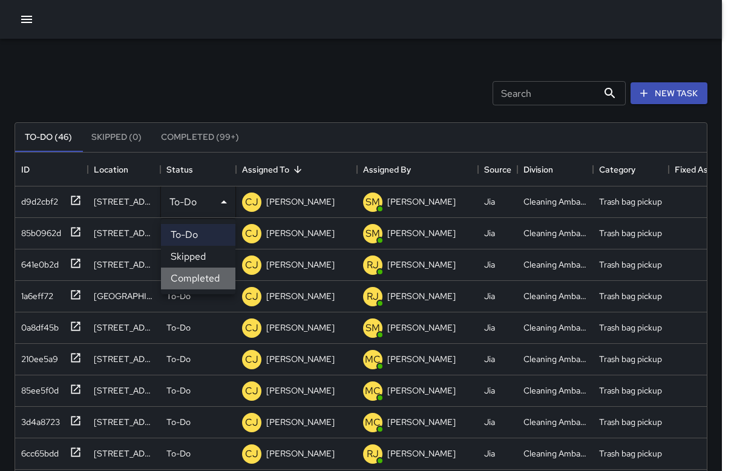
click at [176, 279] on li "Completed" at bounding box center [198, 278] width 74 height 22
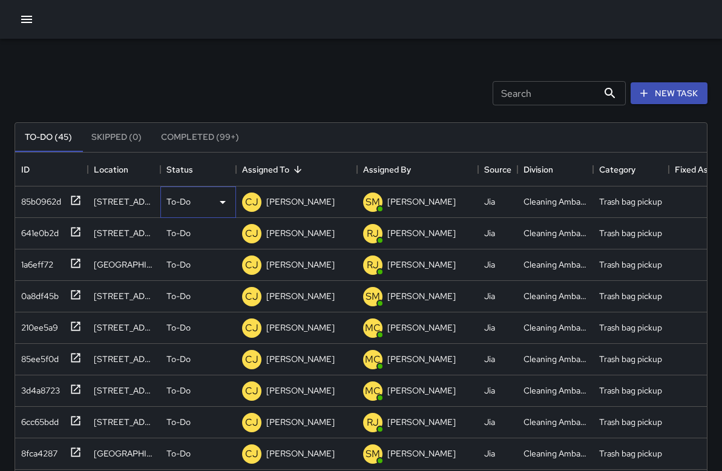
click at [183, 198] on p "To-Do" at bounding box center [178, 201] width 24 height 12
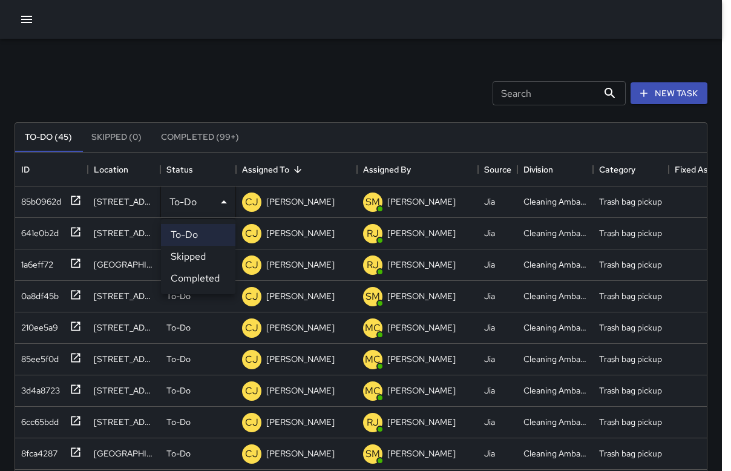
click at [173, 281] on li "Completed" at bounding box center [198, 278] width 74 height 22
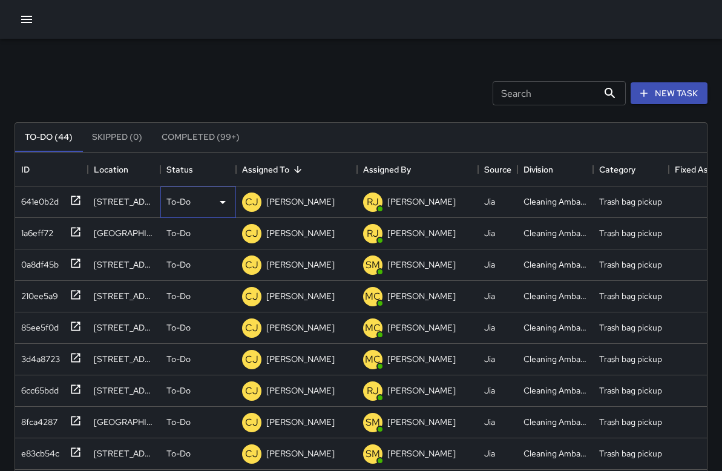
click at [173, 200] on p "To-Do" at bounding box center [178, 201] width 24 height 12
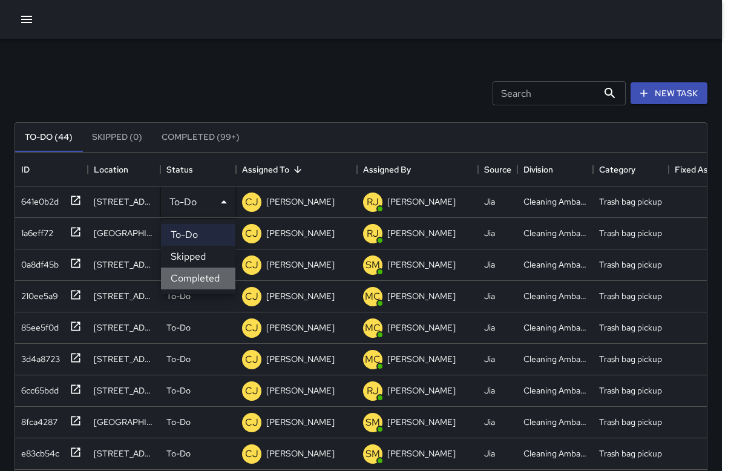
click at [183, 277] on li "Completed" at bounding box center [198, 278] width 74 height 22
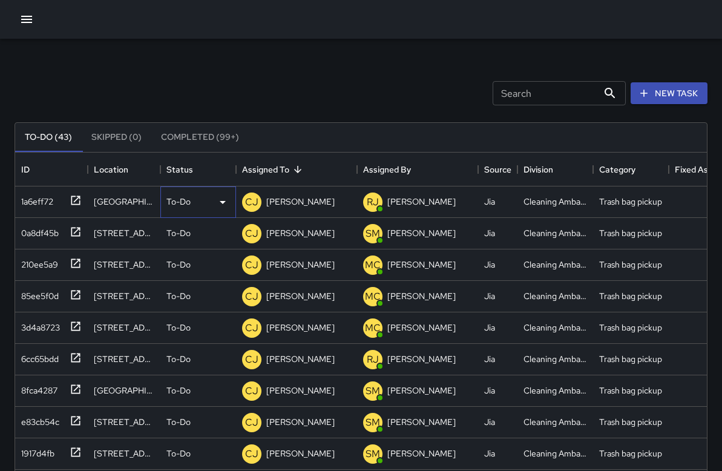
click at [188, 200] on p "To-Do" at bounding box center [178, 201] width 24 height 12
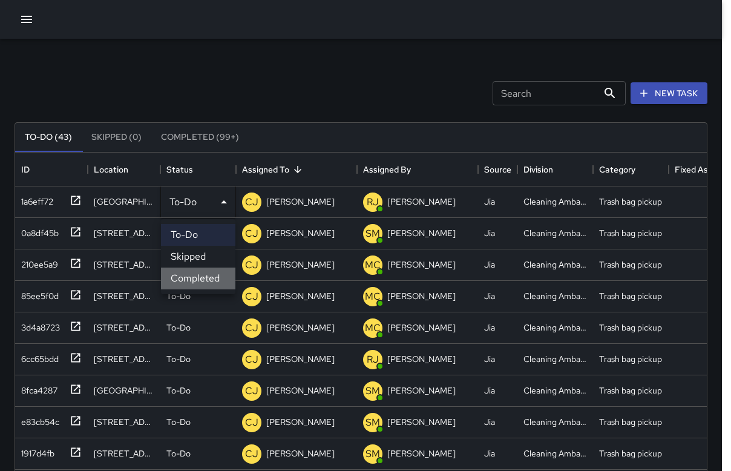
drag, startPoint x: 183, startPoint y: 275, endPoint x: 183, endPoint y: 224, distance: 51.4
click at [183, 275] on li "Completed" at bounding box center [198, 278] width 74 height 22
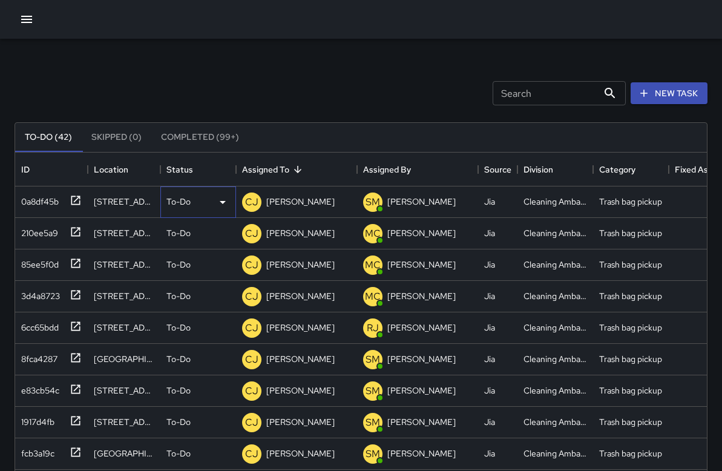
click at [185, 200] on p "To-Do" at bounding box center [178, 201] width 24 height 12
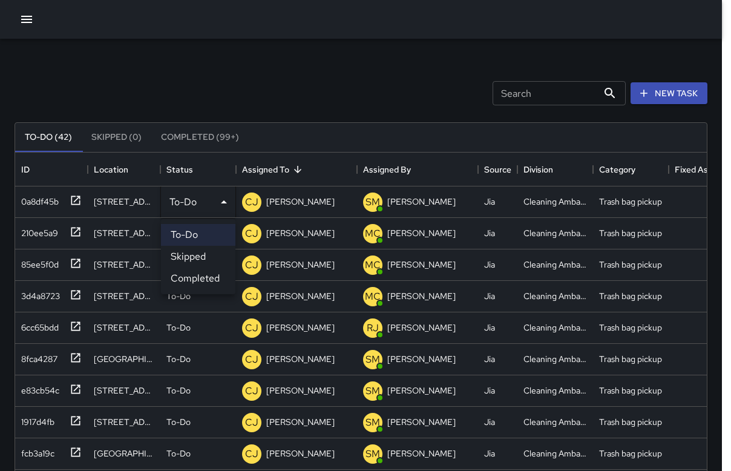
click at [185, 272] on li "Completed" at bounding box center [198, 278] width 74 height 22
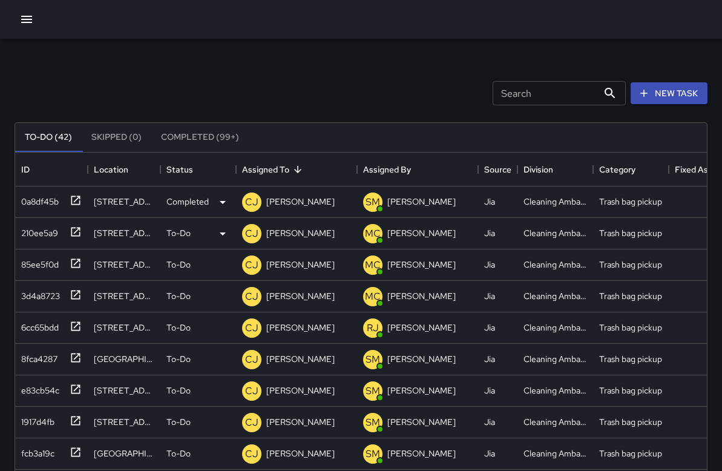
scroll to position [0, 0]
click at [183, 199] on p "To-Do" at bounding box center [178, 201] width 24 height 12
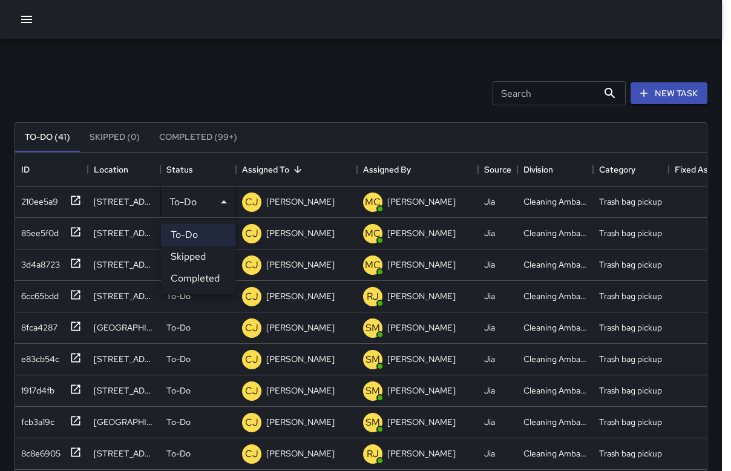
click at [189, 270] on li "Completed" at bounding box center [198, 278] width 74 height 22
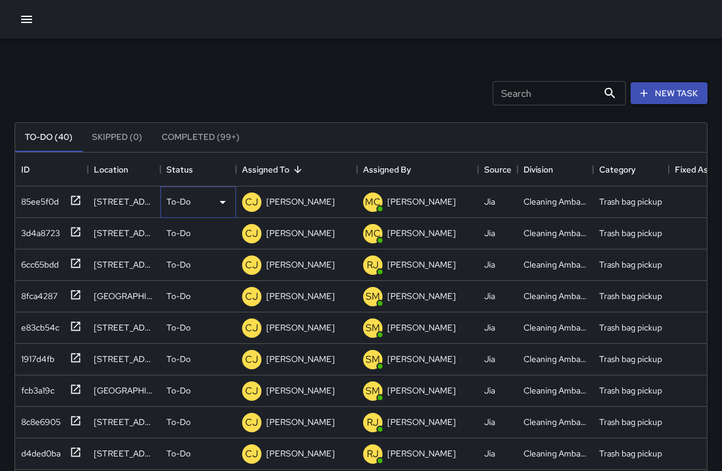
click at [205, 198] on div "To-Do" at bounding box center [198, 202] width 64 height 15
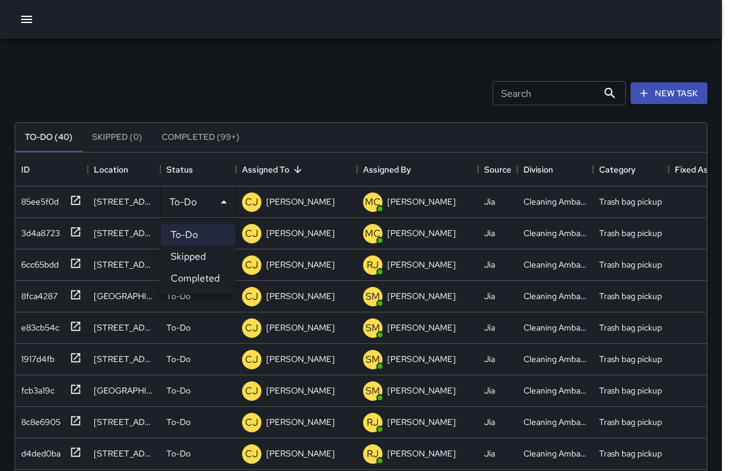
click at [203, 278] on li "Completed" at bounding box center [198, 278] width 74 height 22
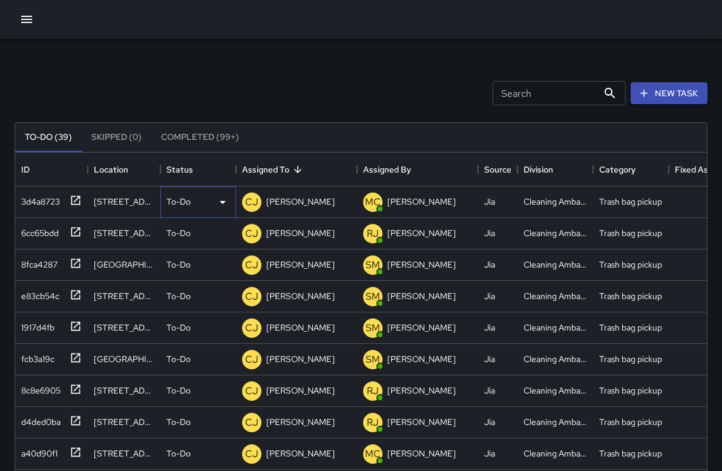
click at [209, 211] on div "To-Do" at bounding box center [198, 201] width 76 height 31
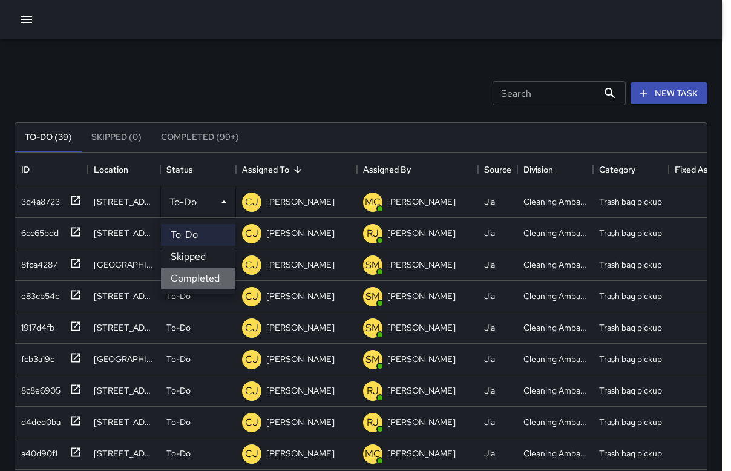
click at [210, 286] on li "Completed" at bounding box center [198, 278] width 74 height 22
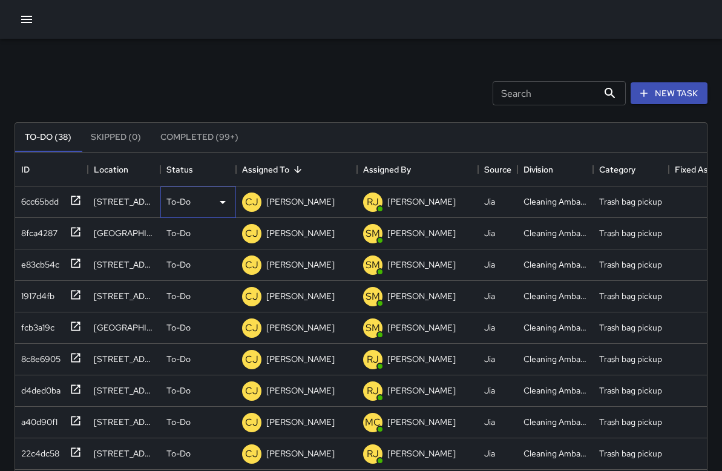
click at [206, 210] on div "To-Do" at bounding box center [198, 201] width 76 height 31
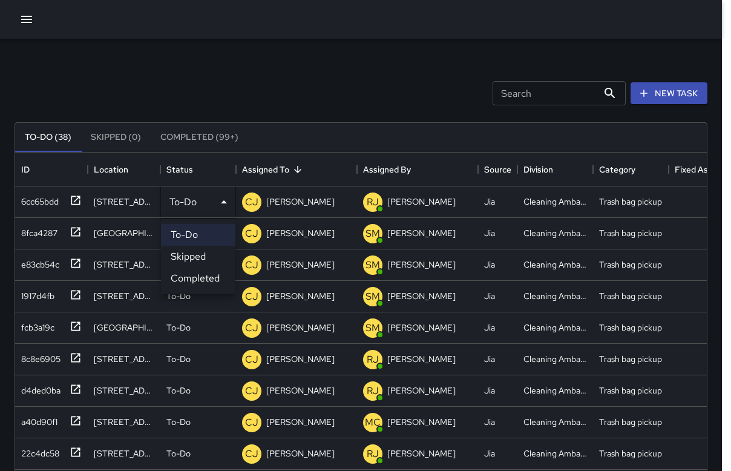
click at [203, 279] on li "Completed" at bounding box center [198, 278] width 74 height 22
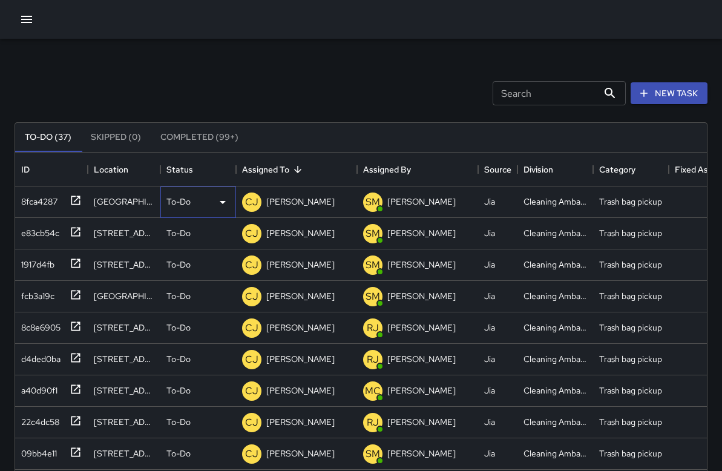
click at [192, 209] on div "To-Do" at bounding box center [198, 201] width 76 height 31
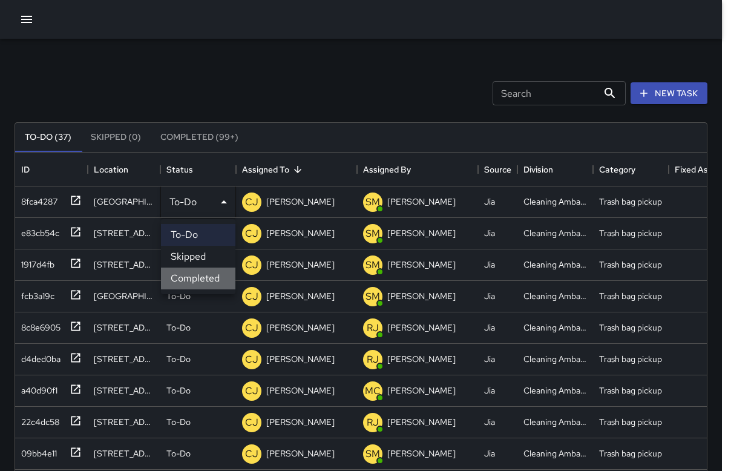
click at [196, 278] on li "Completed" at bounding box center [198, 278] width 74 height 22
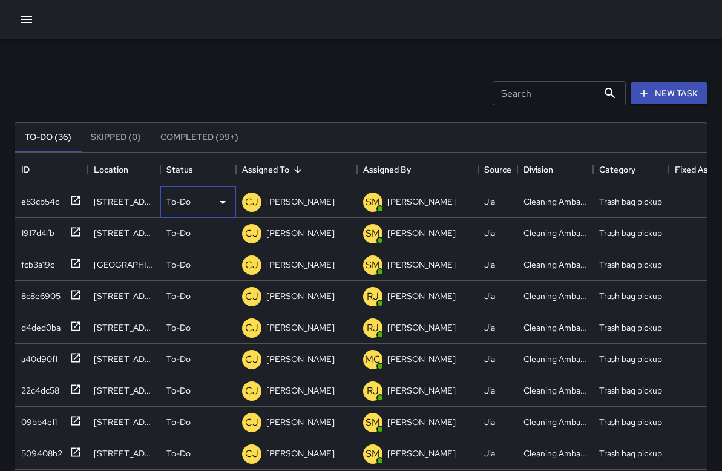
click at [183, 209] on div "To-Do" at bounding box center [198, 201] width 76 height 31
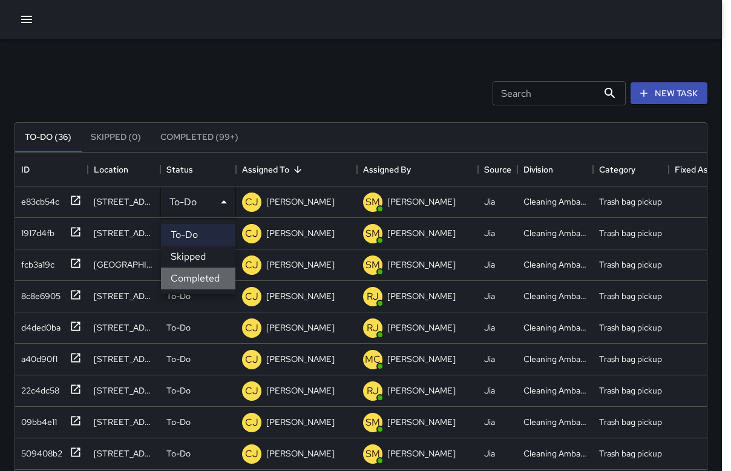
click at [184, 270] on li "Completed" at bounding box center [198, 278] width 74 height 22
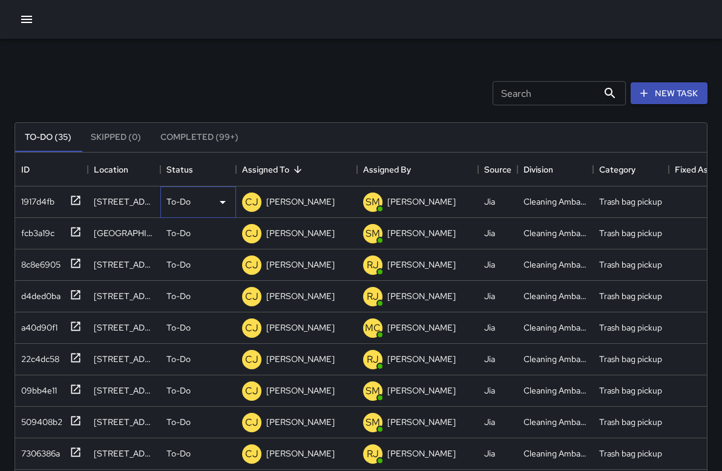
click at [186, 212] on div "To-Do" at bounding box center [198, 201] width 76 height 31
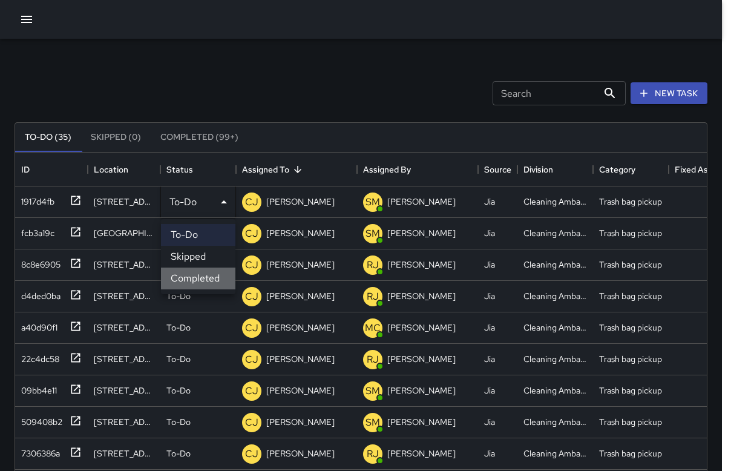
click at [184, 273] on li "Completed" at bounding box center [198, 278] width 74 height 22
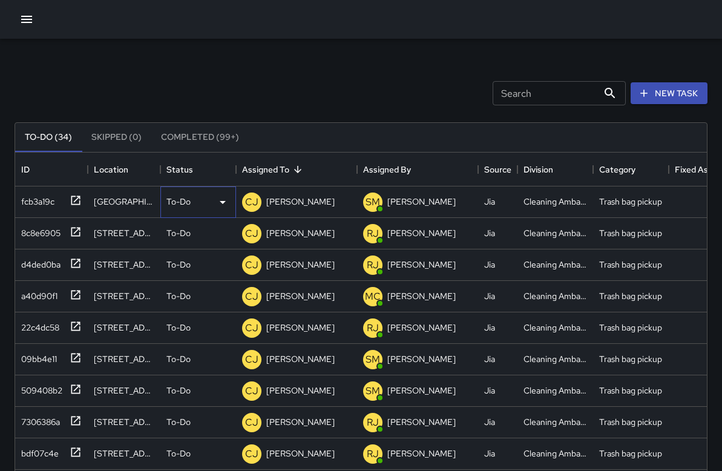
click at [190, 193] on div "To-Do" at bounding box center [198, 201] width 76 height 31
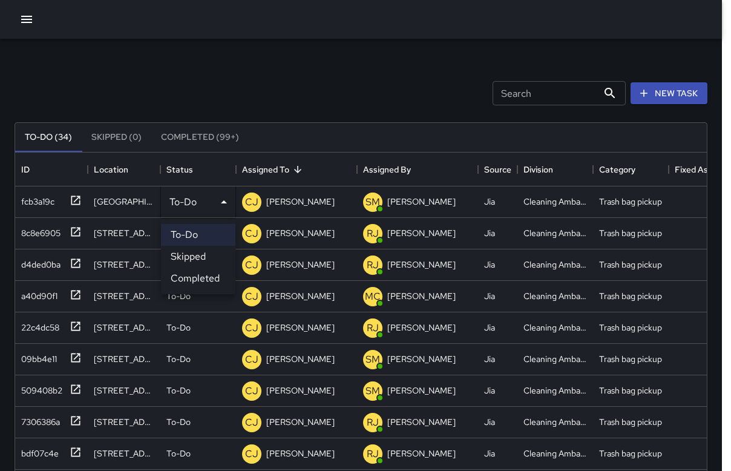
click at [197, 272] on li "Completed" at bounding box center [198, 278] width 74 height 22
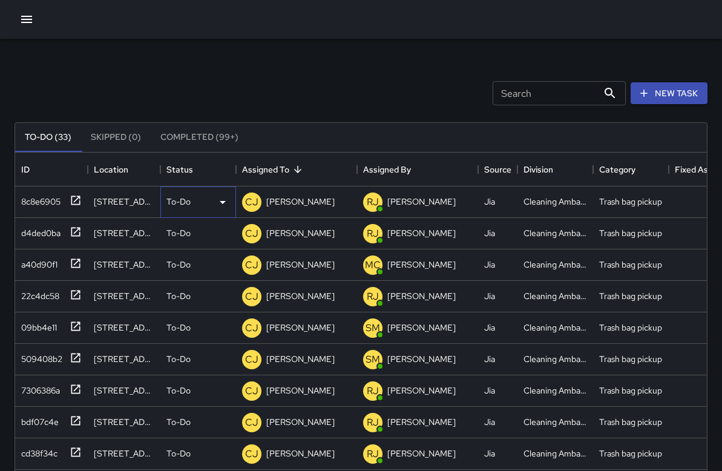
click at [195, 202] on div "To-Do" at bounding box center [198, 202] width 64 height 15
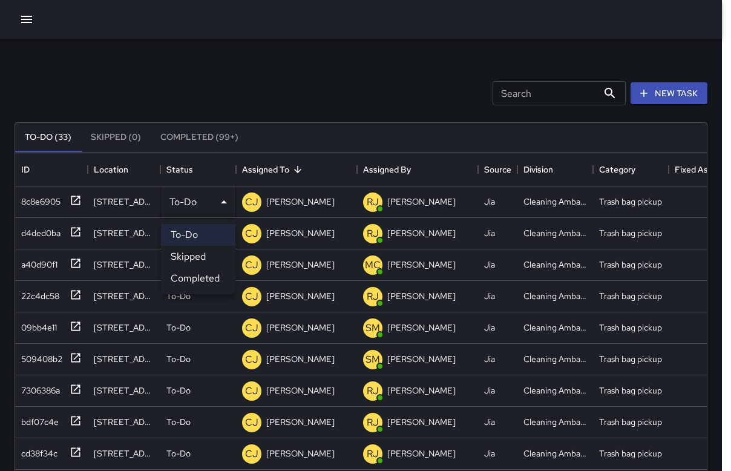
click at [216, 278] on li "Completed" at bounding box center [198, 278] width 74 height 22
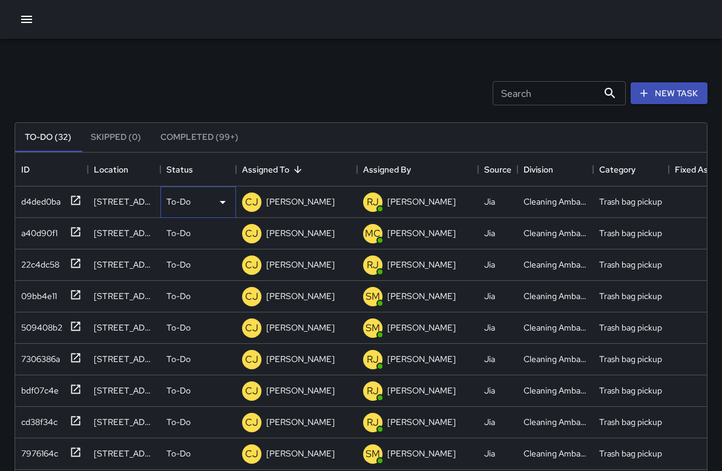
click at [224, 209] on div "To-Do" at bounding box center [198, 201] width 76 height 31
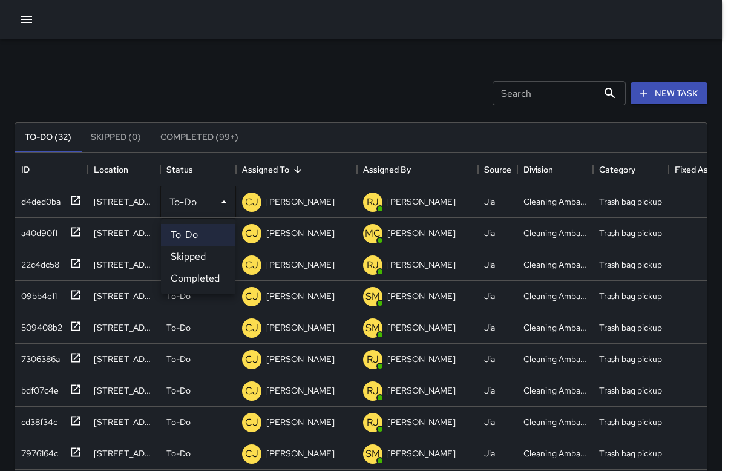
click at [220, 284] on li "Completed" at bounding box center [198, 278] width 74 height 22
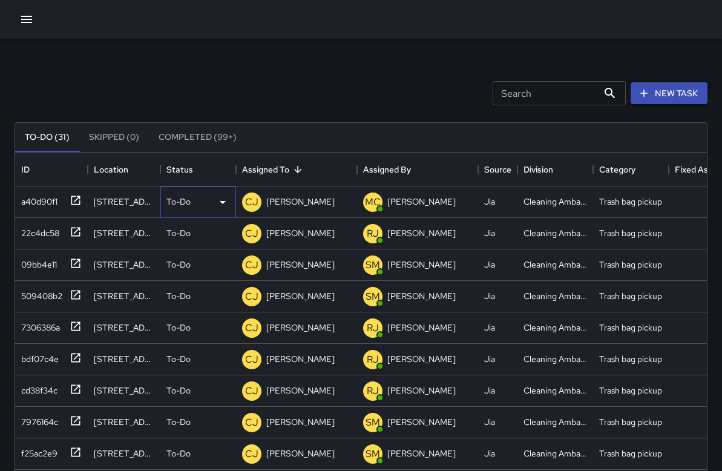
click at [211, 212] on div "To-Do" at bounding box center [198, 201] width 76 height 31
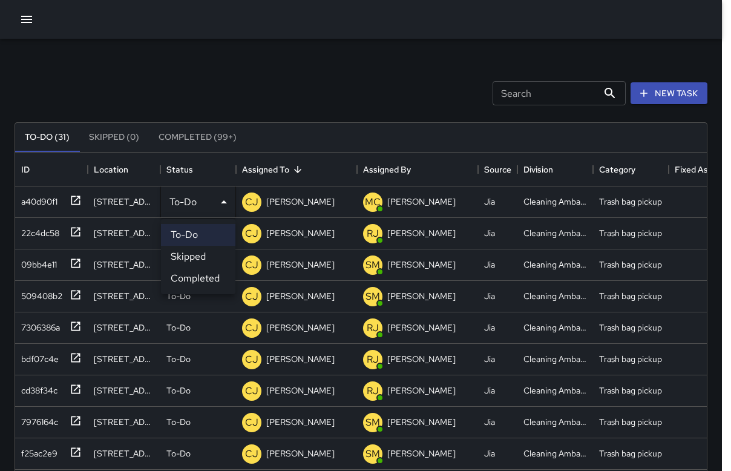
click at [220, 279] on li "Completed" at bounding box center [198, 278] width 74 height 22
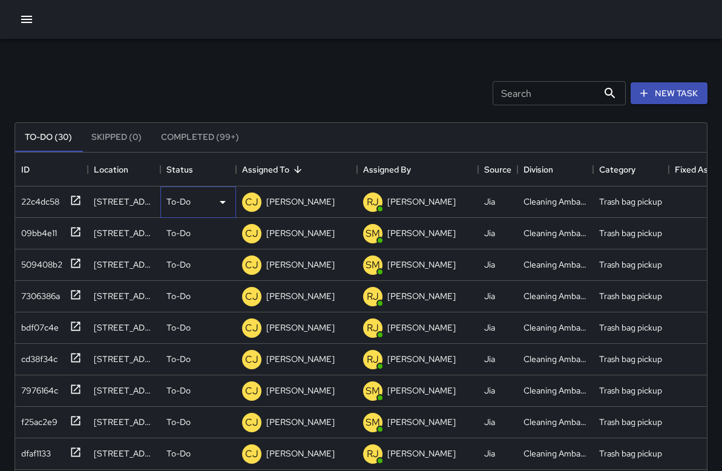
click at [209, 204] on div "To-Do" at bounding box center [198, 202] width 64 height 15
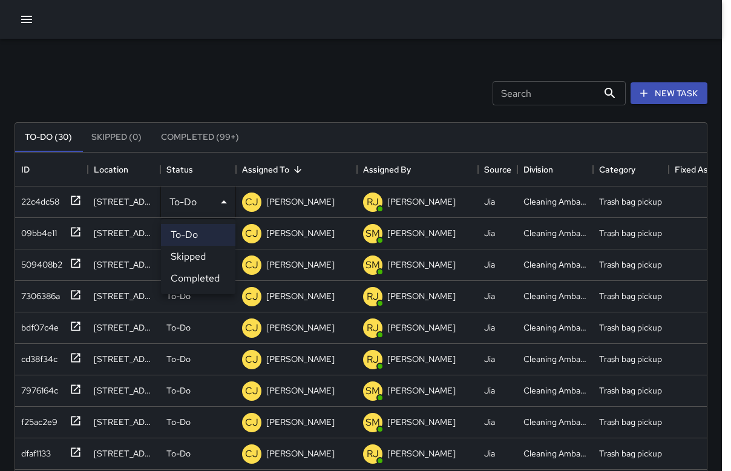
click at [211, 286] on li "Completed" at bounding box center [198, 278] width 74 height 22
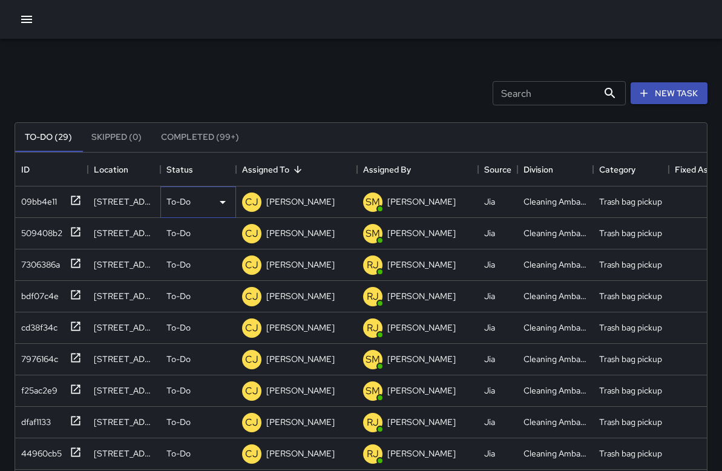
click at [195, 203] on div "To-Do" at bounding box center [198, 202] width 64 height 15
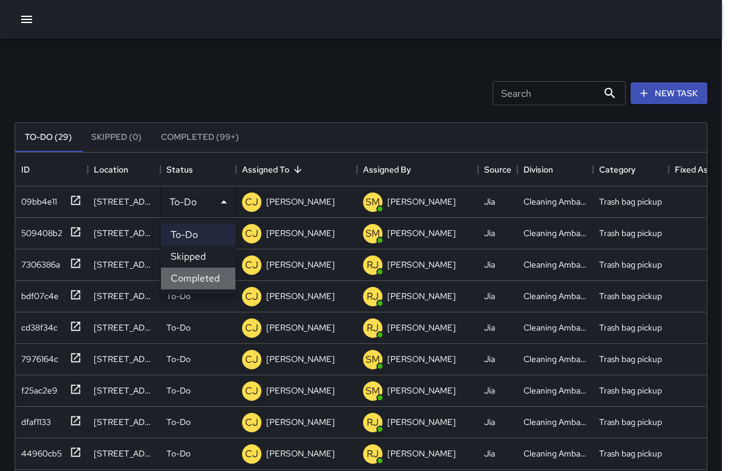
click at [201, 270] on li "Completed" at bounding box center [198, 278] width 74 height 22
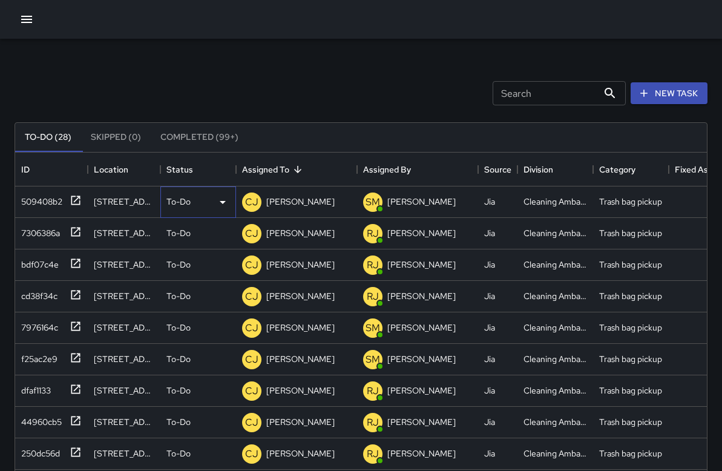
click at [203, 200] on div "To-Do" at bounding box center [198, 202] width 64 height 15
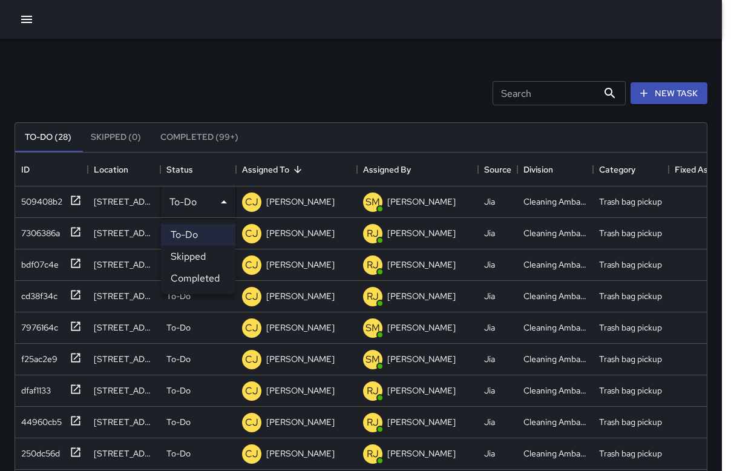
click at [211, 282] on li "Completed" at bounding box center [198, 278] width 74 height 22
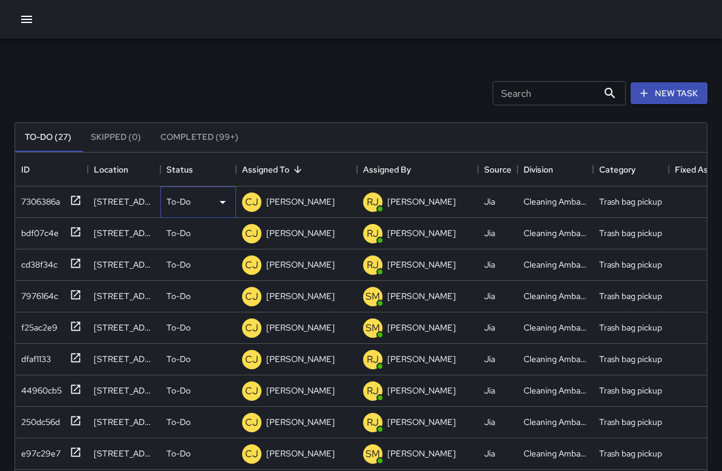
click at [208, 206] on div "To-Do" at bounding box center [198, 202] width 64 height 15
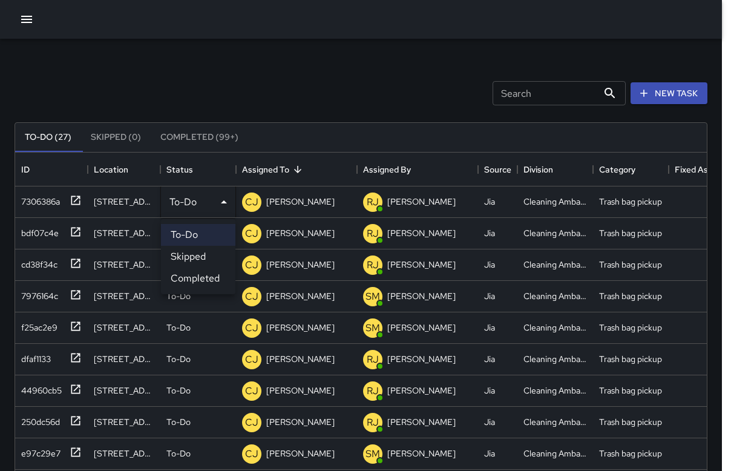
click at [211, 274] on li "Completed" at bounding box center [198, 278] width 74 height 22
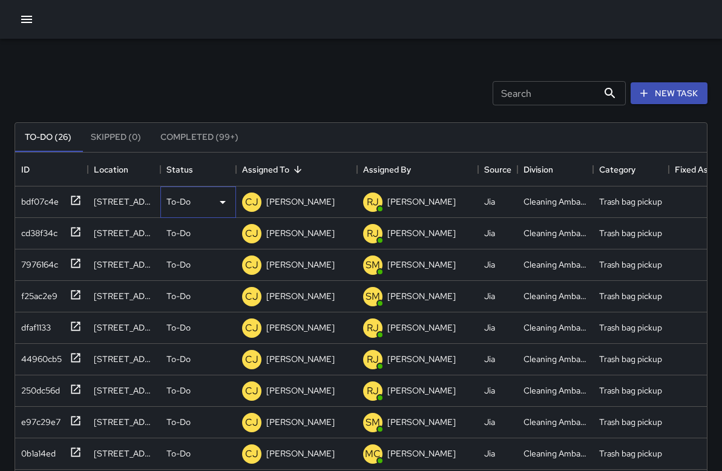
click at [210, 203] on div "To-Do" at bounding box center [198, 202] width 64 height 15
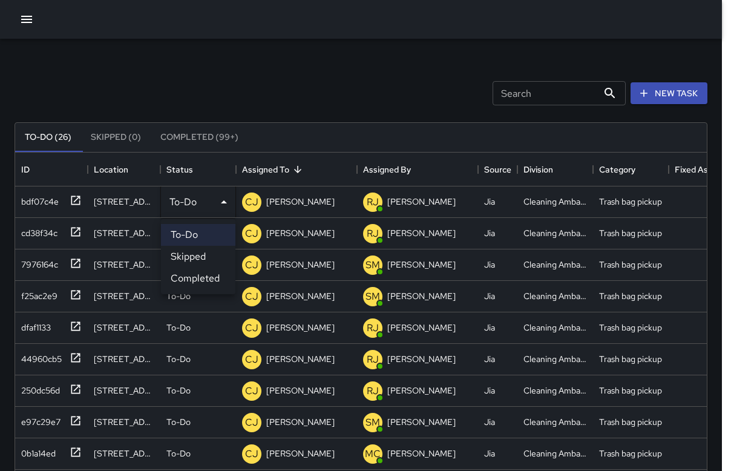
click at [221, 275] on li "Completed" at bounding box center [198, 278] width 74 height 22
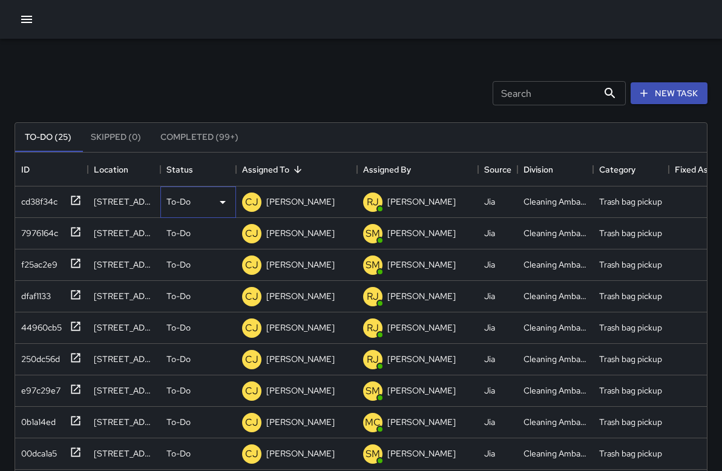
click at [210, 195] on div "To-Do" at bounding box center [198, 202] width 64 height 15
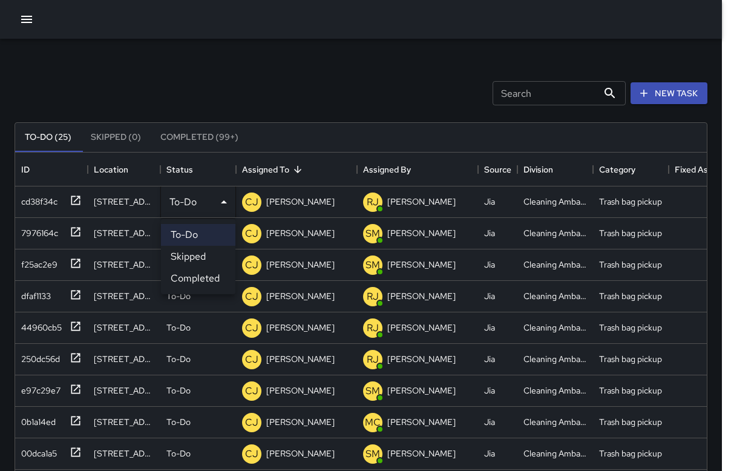
click at [211, 275] on li "Completed" at bounding box center [198, 278] width 74 height 22
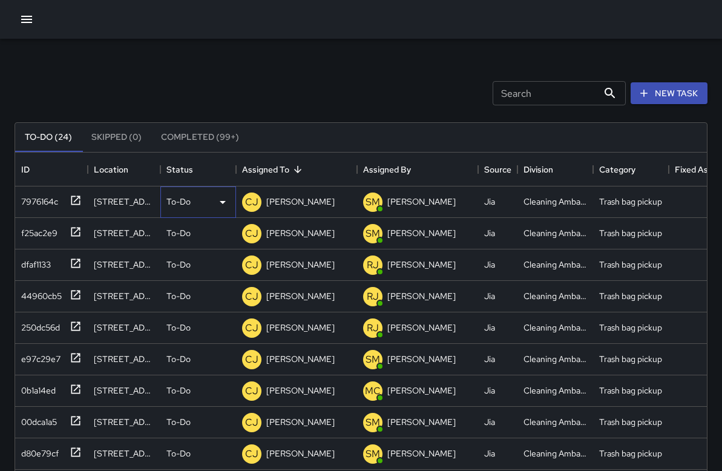
click at [205, 209] on div "To-Do" at bounding box center [198, 202] width 64 height 15
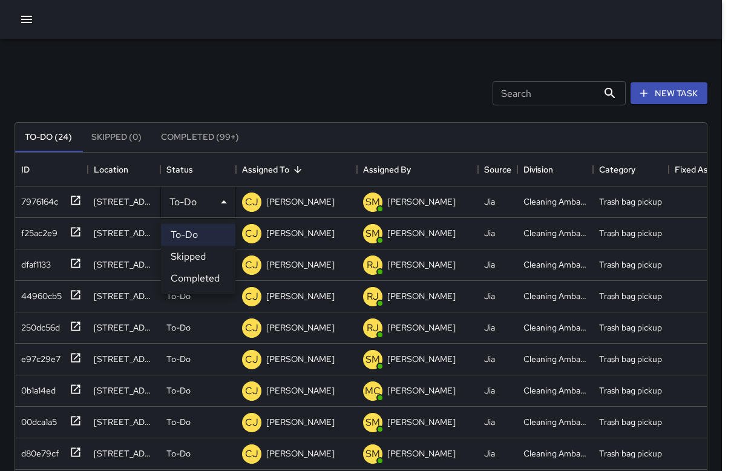
click at [211, 274] on li "Completed" at bounding box center [198, 278] width 74 height 22
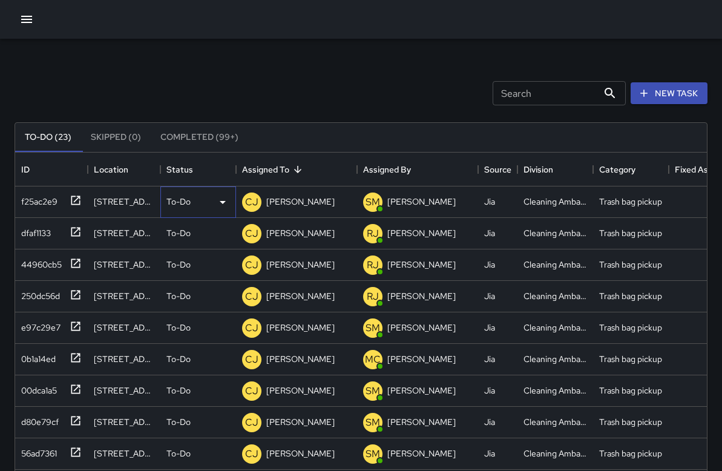
click at [211, 205] on div "To-Do" at bounding box center [198, 202] width 64 height 15
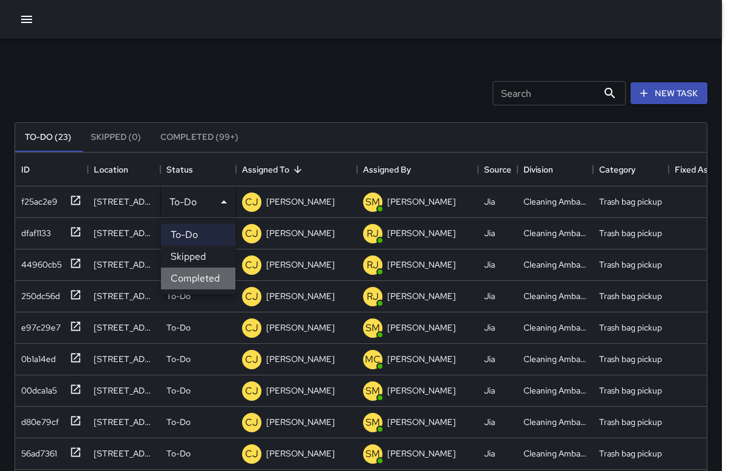
click at [210, 276] on li "Completed" at bounding box center [198, 278] width 74 height 22
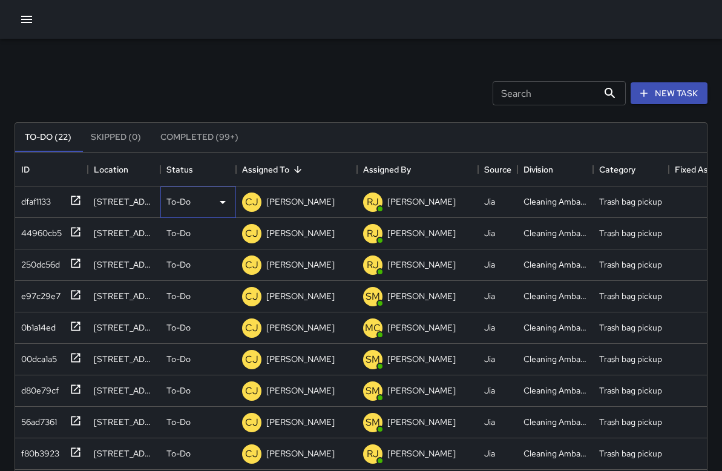
click at [207, 204] on div "To-Do" at bounding box center [198, 202] width 64 height 15
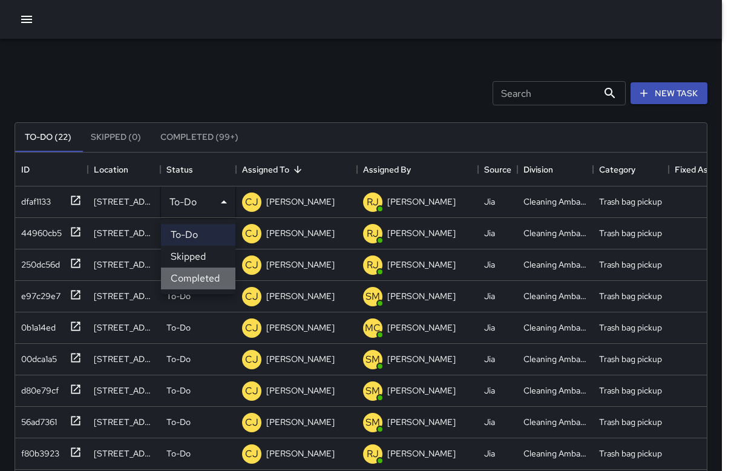
click at [209, 278] on li "Completed" at bounding box center [198, 278] width 74 height 22
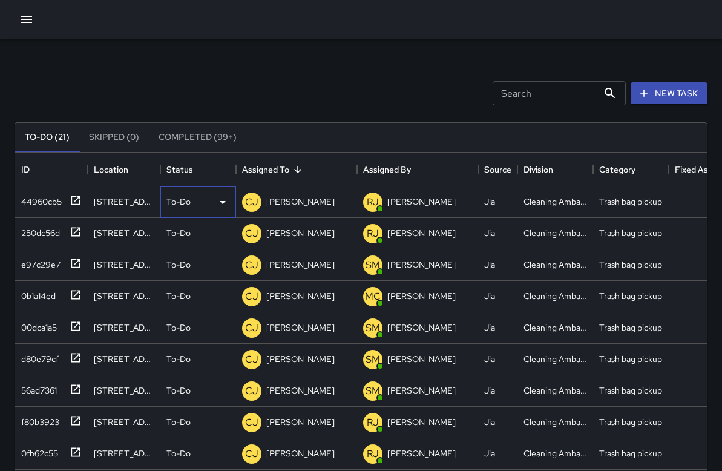
click at [204, 204] on div "To-Do" at bounding box center [198, 202] width 64 height 15
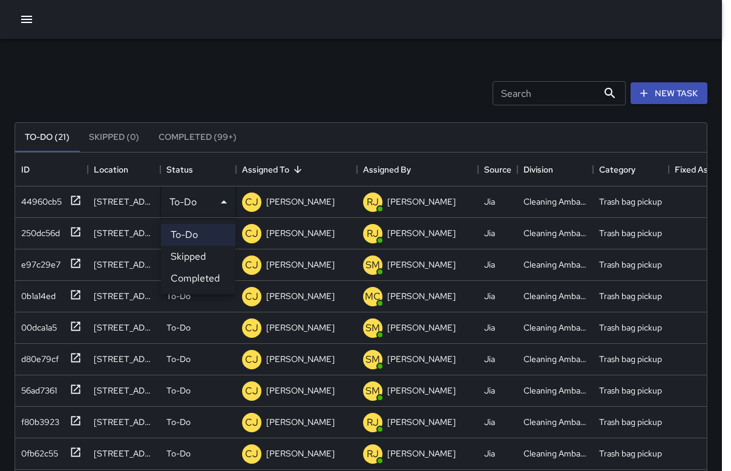
click at [205, 276] on li "Completed" at bounding box center [198, 278] width 74 height 22
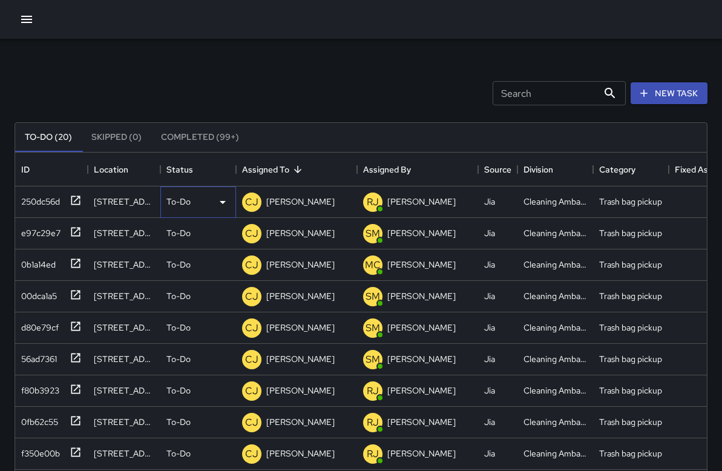
click at [207, 210] on div "To-Do" at bounding box center [198, 201] width 76 height 31
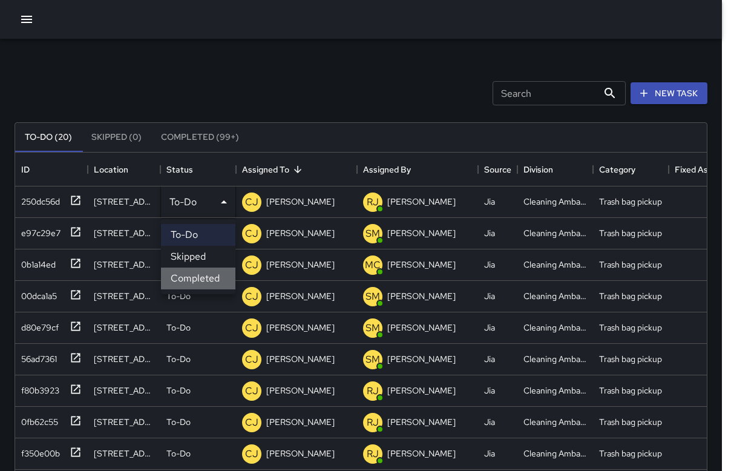
click at [218, 276] on li "Completed" at bounding box center [198, 278] width 74 height 22
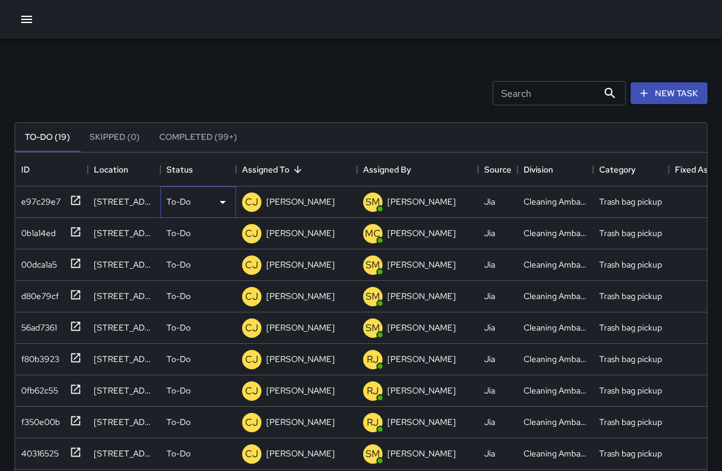
click at [211, 206] on div "To-Do" at bounding box center [198, 202] width 64 height 15
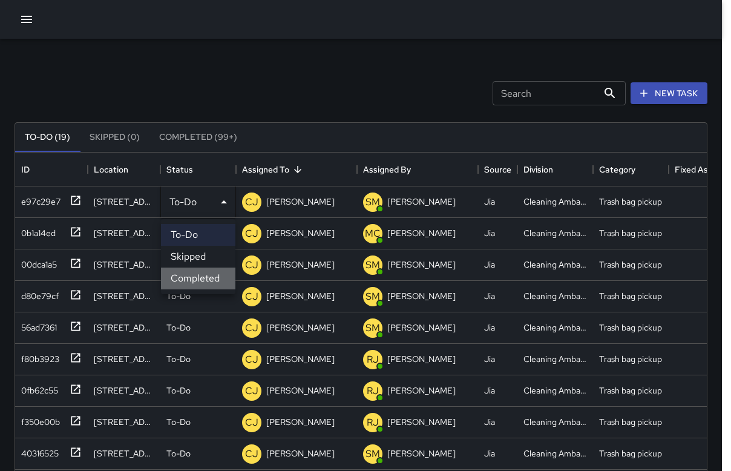
click at [210, 278] on li "Completed" at bounding box center [198, 278] width 74 height 22
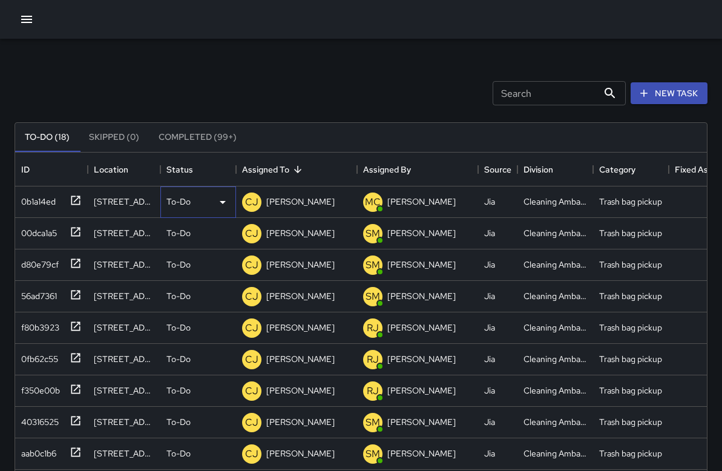
click at [195, 215] on div "To-Do" at bounding box center [198, 201] width 76 height 31
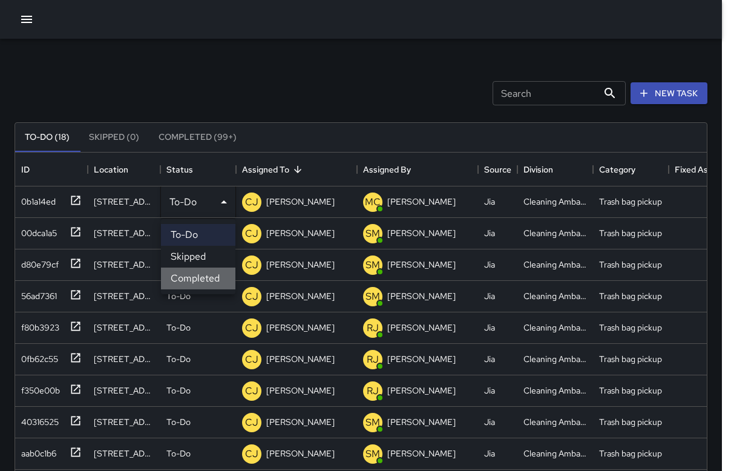
click at [201, 285] on li "Completed" at bounding box center [198, 278] width 74 height 22
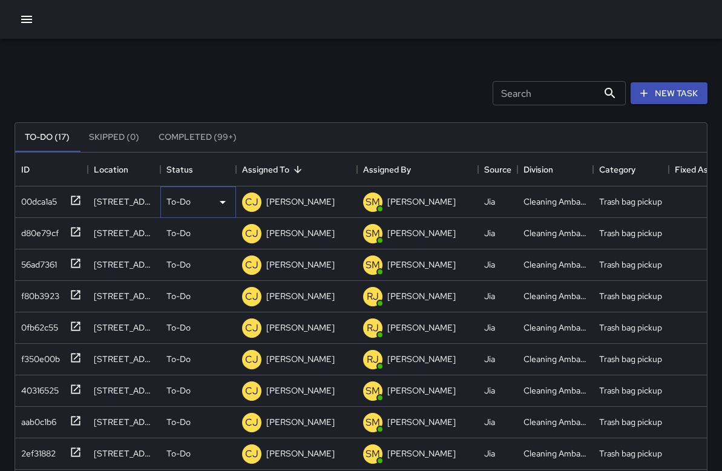
click at [198, 206] on div "To-Do" at bounding box center [198, 202] width 64 height 15
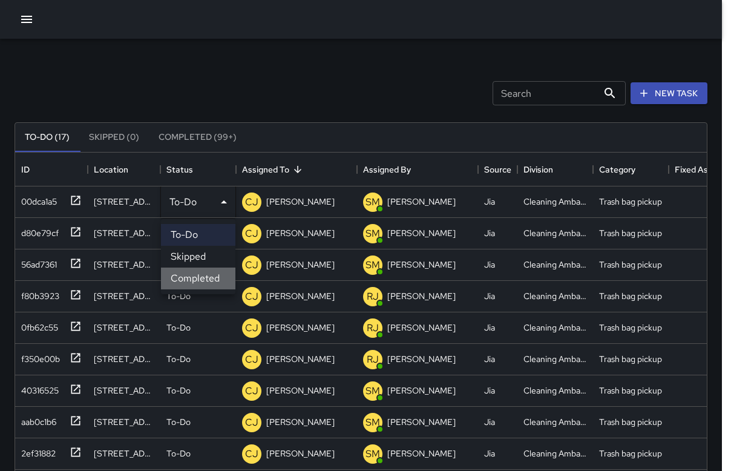
click at [203, 284] on li "Completed" at bounding box center [198, 278] width 74 height 22
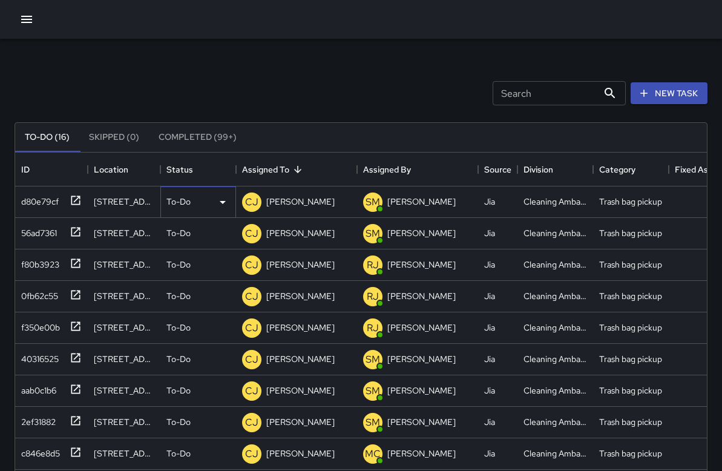
click at [189, 211] on div "To-Do" at bounding box center [198, 201] width 76 height 31
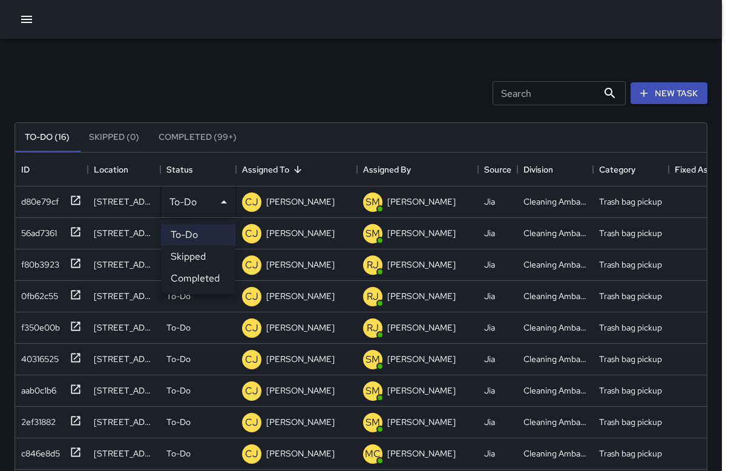
click at [203, 279] on li "Completed" at bounding box center [198, 278] width 74 height 22
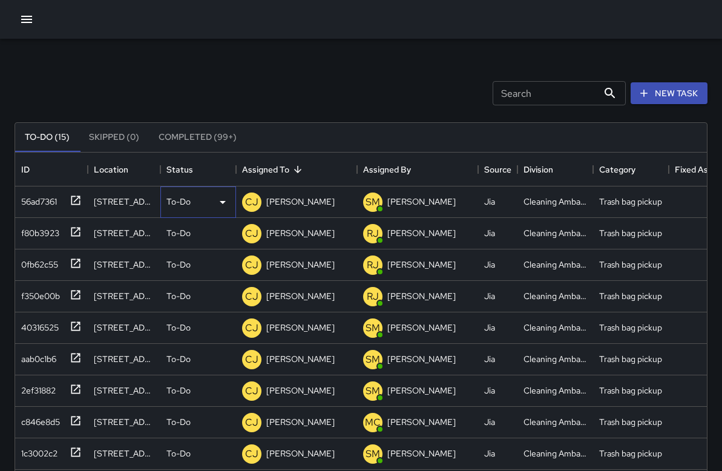
click at [194, 212] on div "To-Do" at bounding box center [198, 201] width 76 height 31
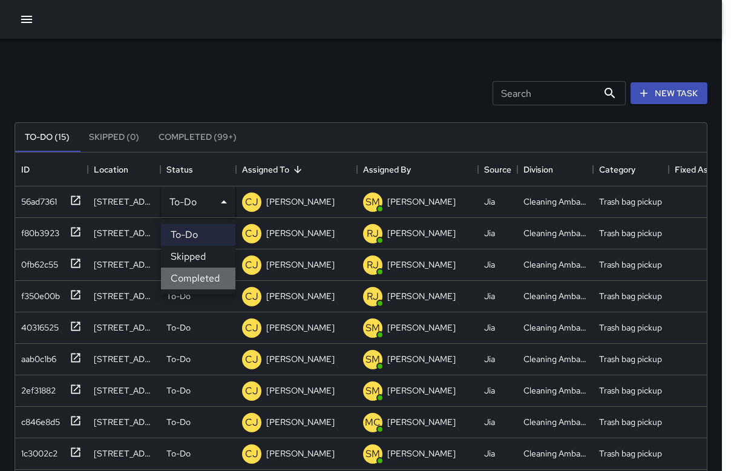
click at [205, 283] on li "Completed" at bounding box center [198, 278] width 74 height 22
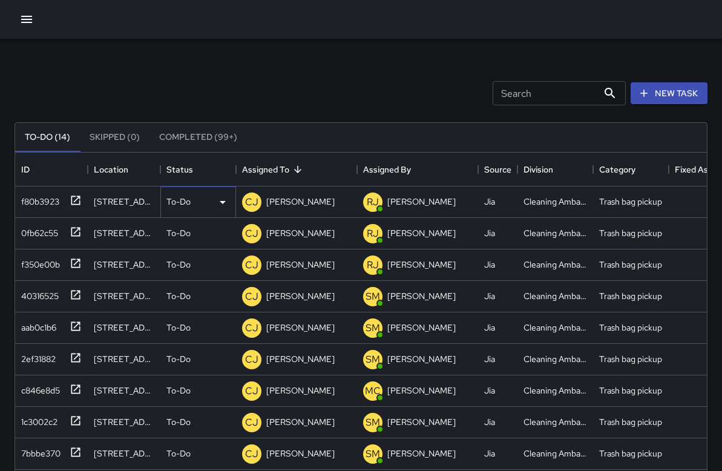
click at [197, 209] on div "To-Do" at bounding box center [198, 201] width 76 height 31
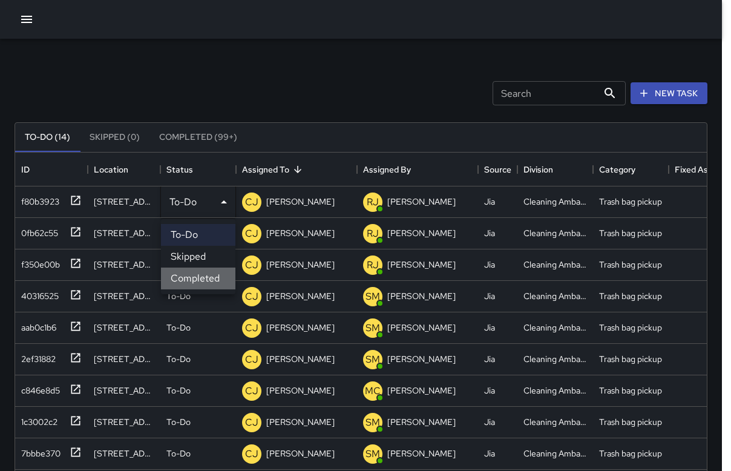
click at [203, 275] on li "Completed" at bounding box center [198, 278] width 74 height 22
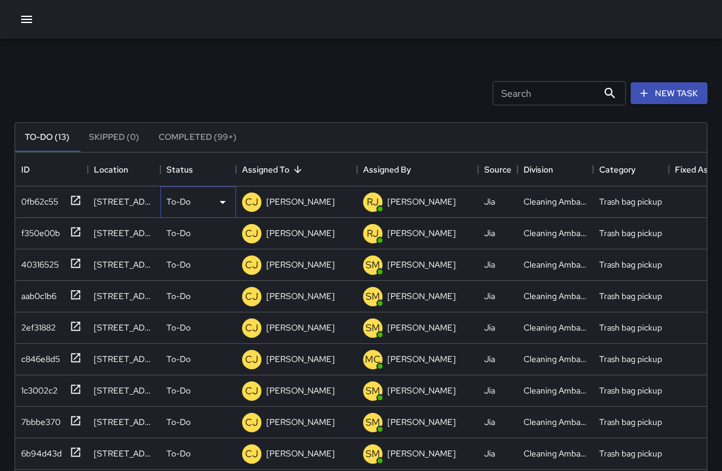
click at [190, 214] on div "To-Do" at bounding box center [198, 201] width 76 height 31
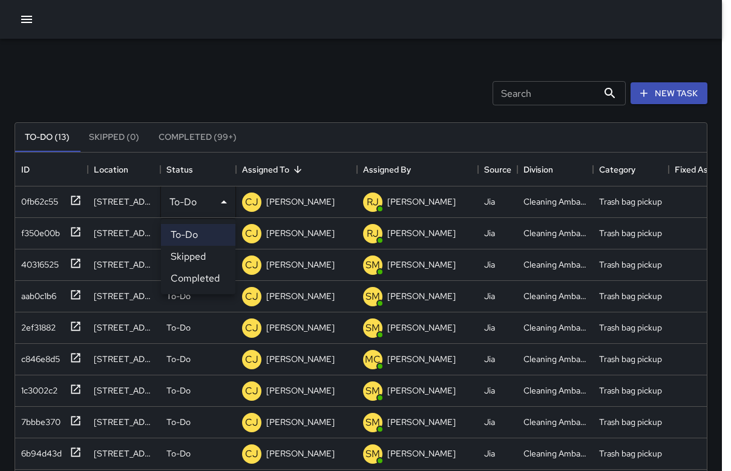
click at [195, 272] on li "Completed" at bounding box center [198, 278] width 74 height 22
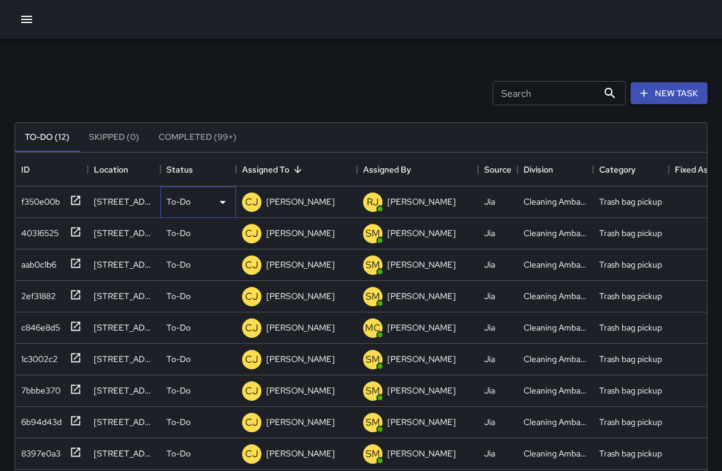
click at [183, 211] on div "To-Do" at bounding box center [198, 201] width 76 height 31
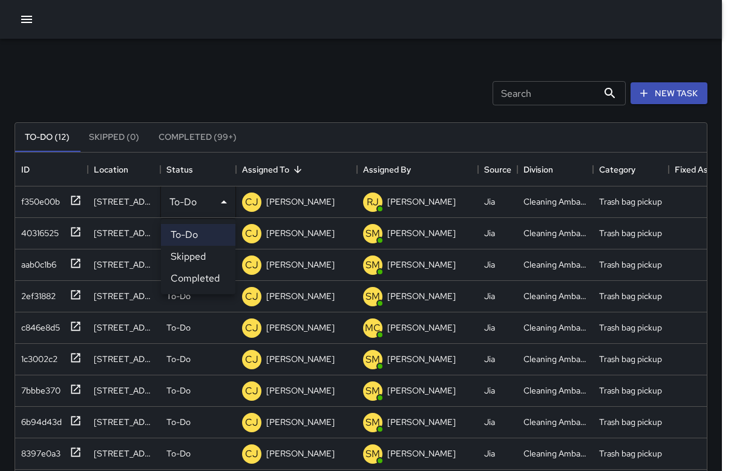
click at [203, 273] on li "Completed" at bounding box center [198, 278] width 74 height 22
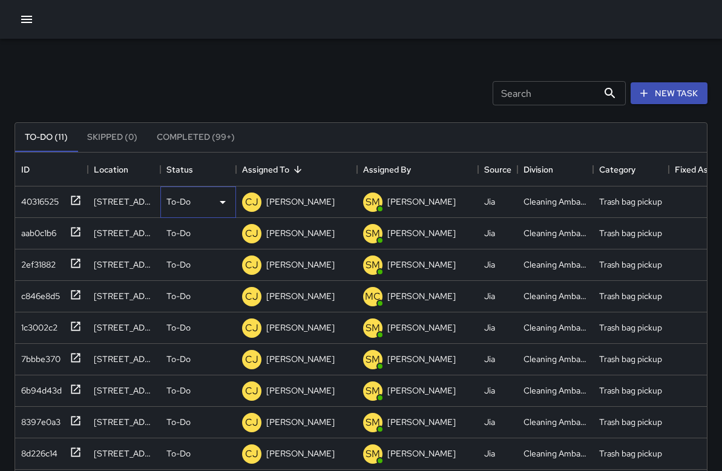
click at [196, 208] on div "To-Do" at bounding box center [198, 202] width 64 height 15
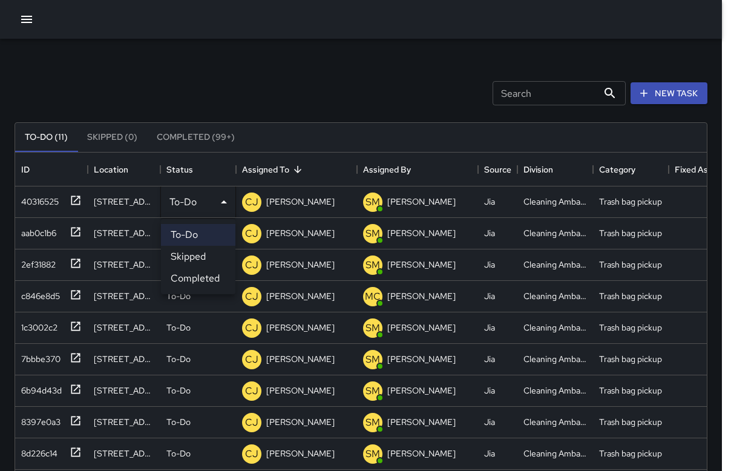
click at [204, 282] on li "Completed" at bounding box center [198, 278] width 74 height 22
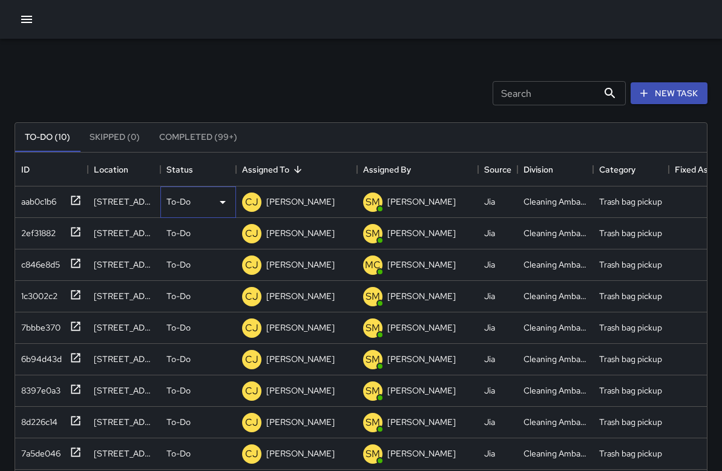
click at [206, 211] on div "To-Do" at bounding box center [198, 201] width 76 height 31
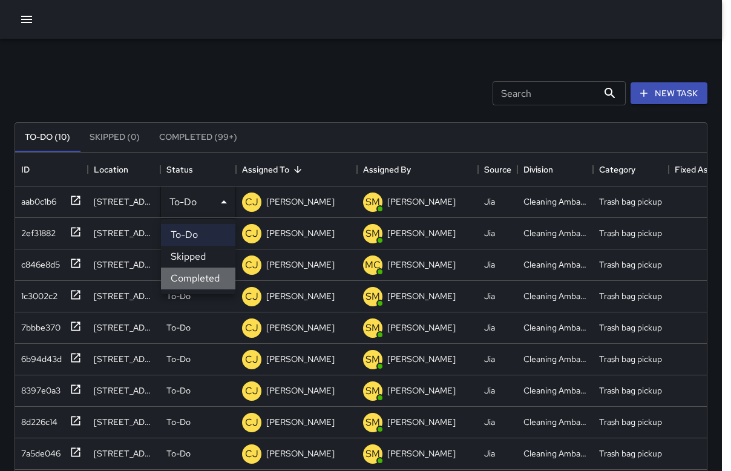
click at [211, 280] on li "Completed" at bounding box center [198, 278] width 74 height 22
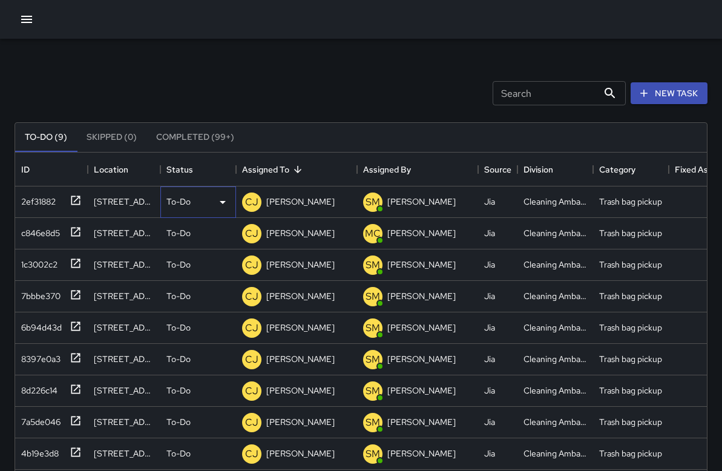
click at [206, 211] on div "To-Do" at bounding box center [198, 201] width 76 height 31
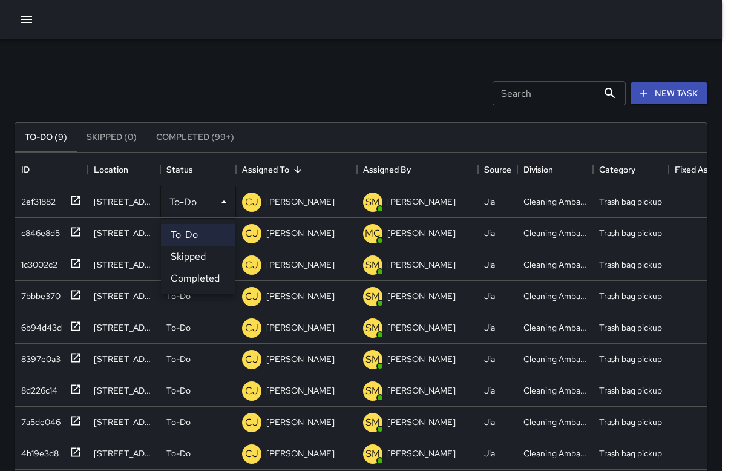
click at [206, 281] on li "Completed" at bounding box center [198, 278] width 74 height 22
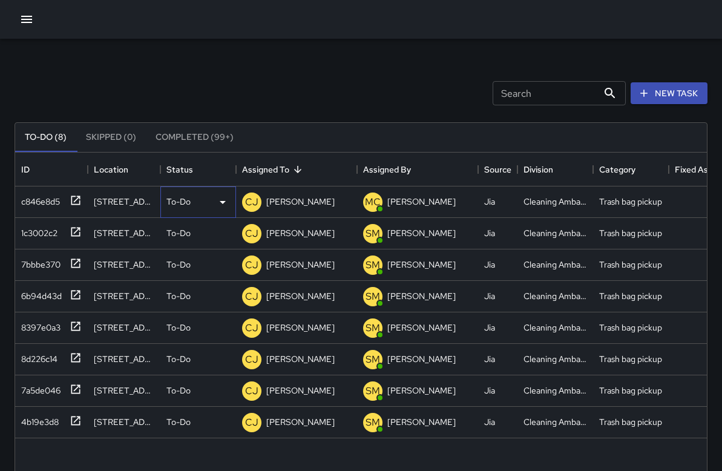
click at [193, 209] on div "To-Do" at bounding box center [198, 201] width 76 height 31
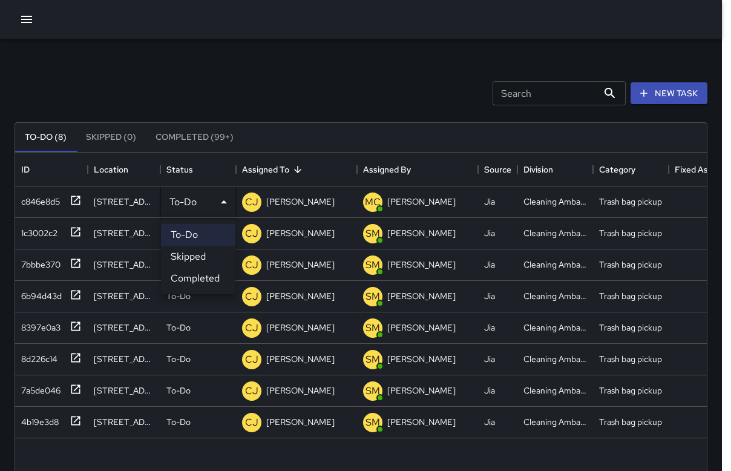
click at [197, 276] on li "Completed" at bounding box center [198, 278] width 74 height 22
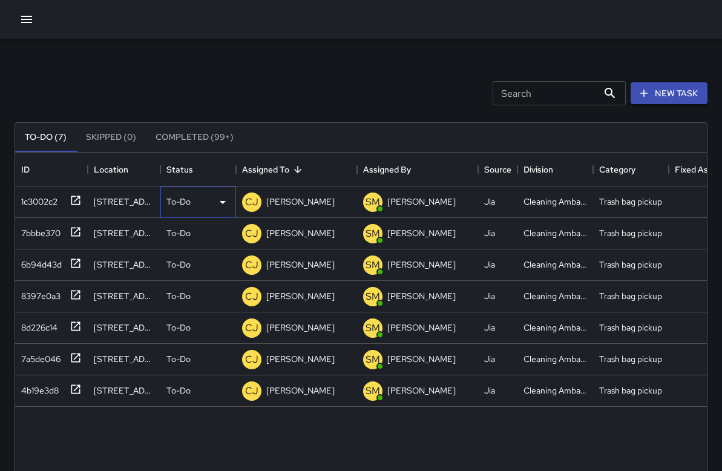
click at [204, 192] on div "To-Do" at bounding box center [198, 201] width 76 height 31
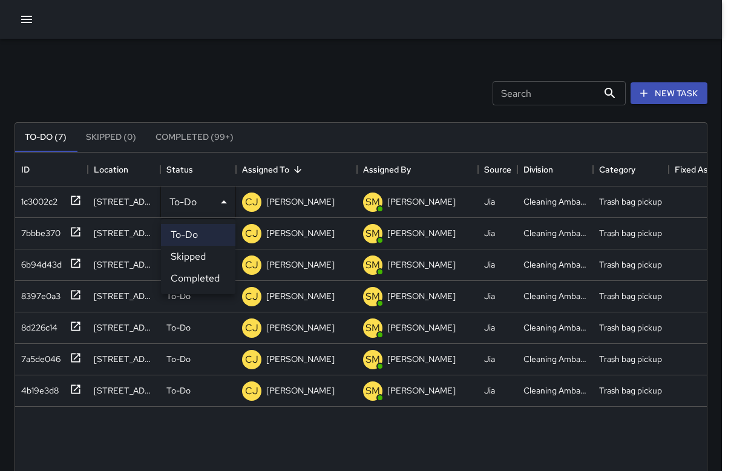
click at [201, 282] on li "Completed" at bounding box center [198, 278] width 74 height 22
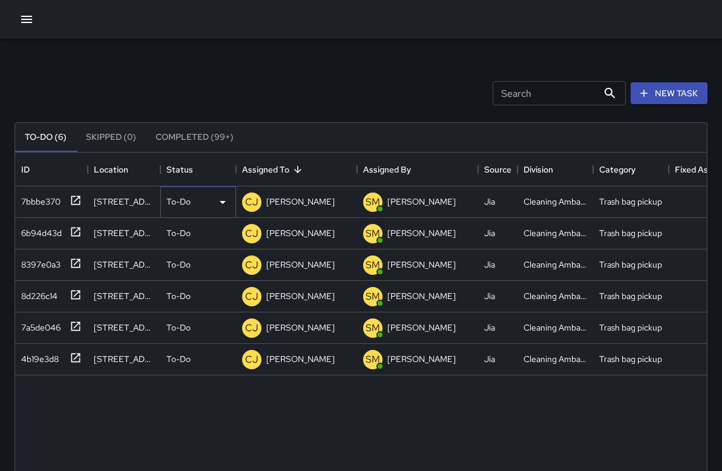
click at [200, 209] on div "To-Do" at bounding box center [198, 202] width 64 height 15
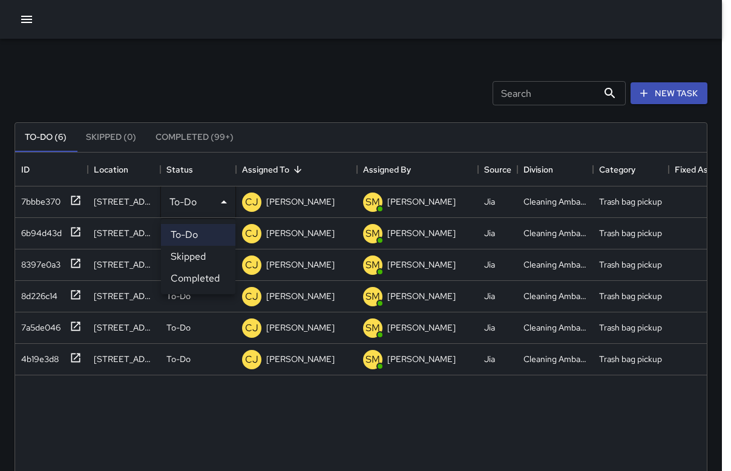
click at [212, 273] on li "Completed" at bounding box center [198, 278] width 74 height 22
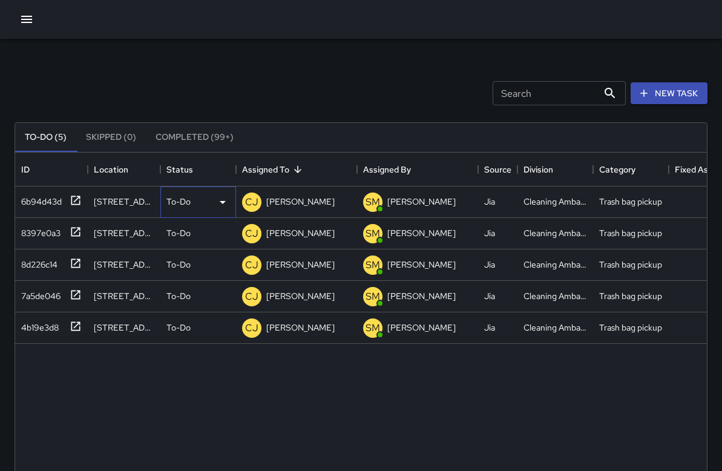
click at [201, 204] on div "To-Do" at bounding box center [198, 202] width 64 height 15
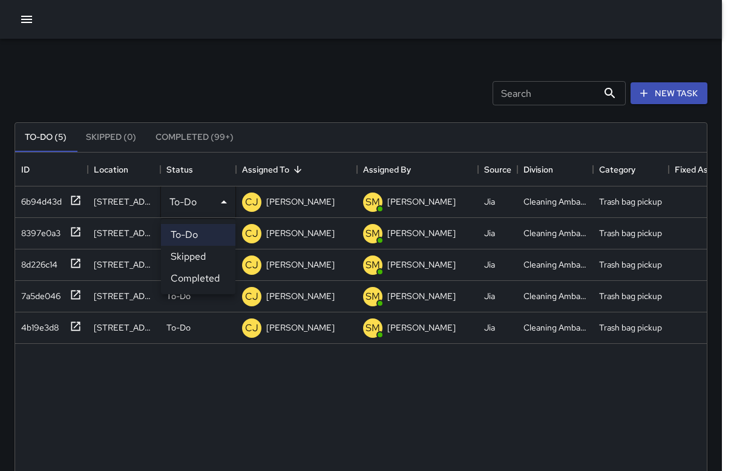
click at [212, 278] on li "Completed" at bounding box center [198, 278] width 74 height 22
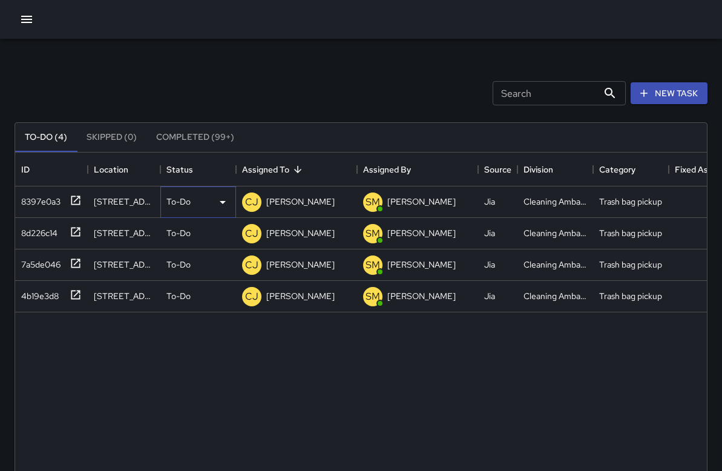
click at [198, 207] on div "To-Do" at bounding box center [198, 202] width 64 height 15
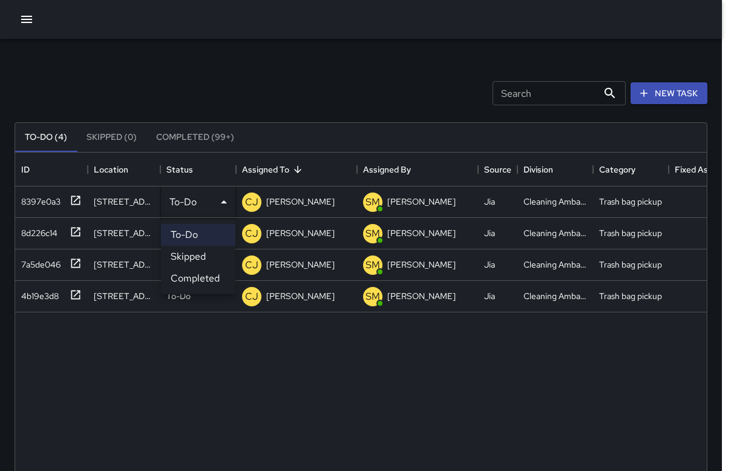
click at [203, 286] on li "Completed" at bounding box center [198, 278] width 74 height 22
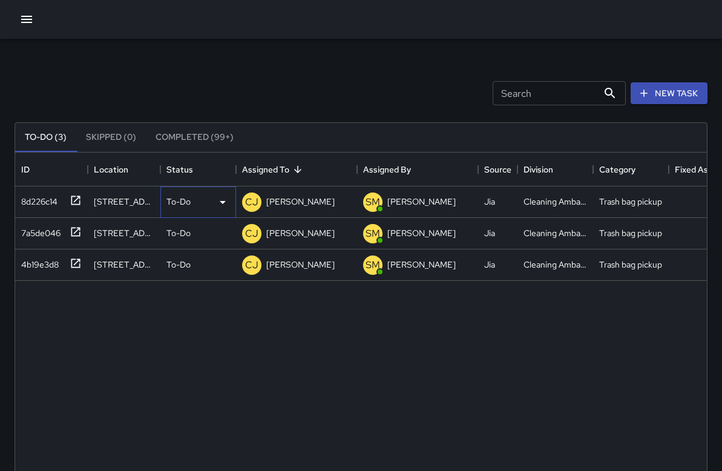
click at [195, 199] on div "To-Do" at bounding box center [198, 202] width 64 height 15
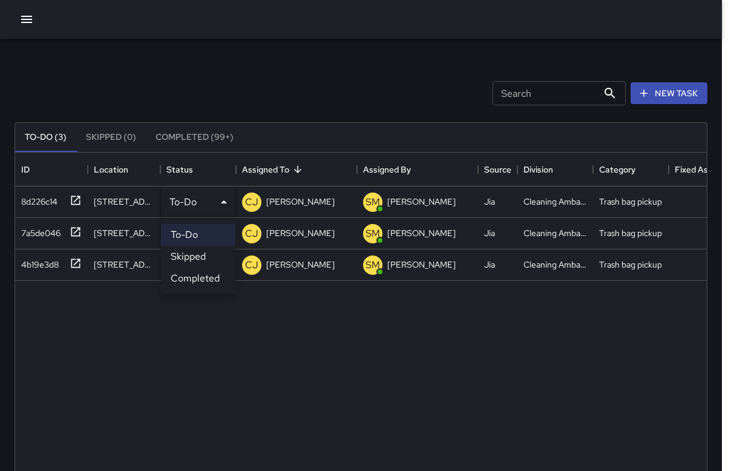
click at [204, 277] on li "Completed" at bounding box center [198, 278] width 74 height 22
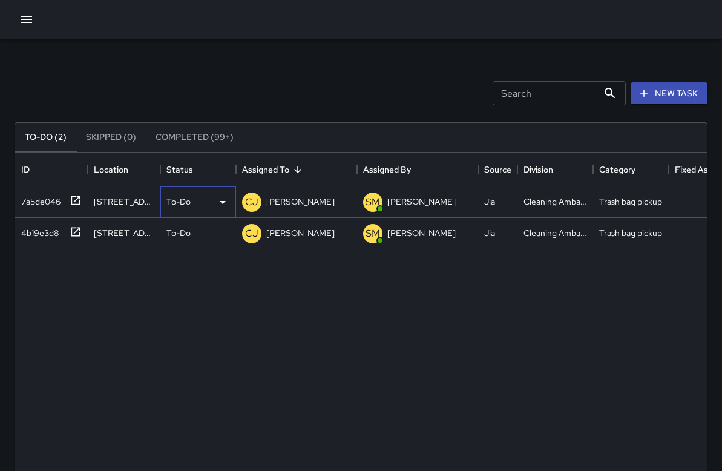
click at [207, 202] on div "To-Do" at bounding box center [198, 202] width 64 height 15
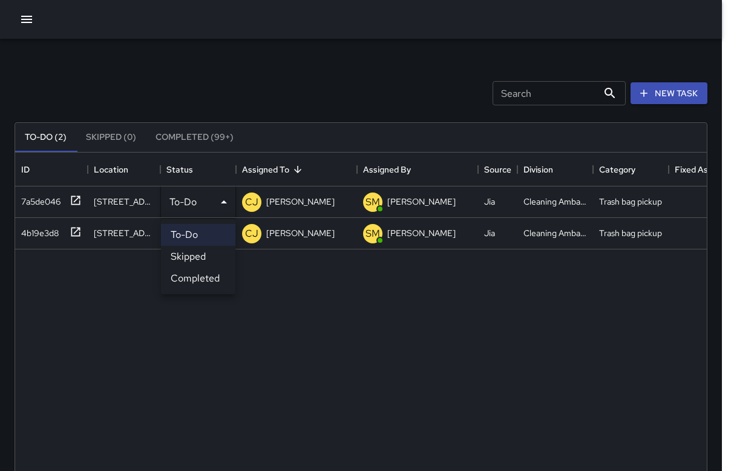
click at [209, 276] on li "Completed" at bounding box center [198, 278] width 74 height 22
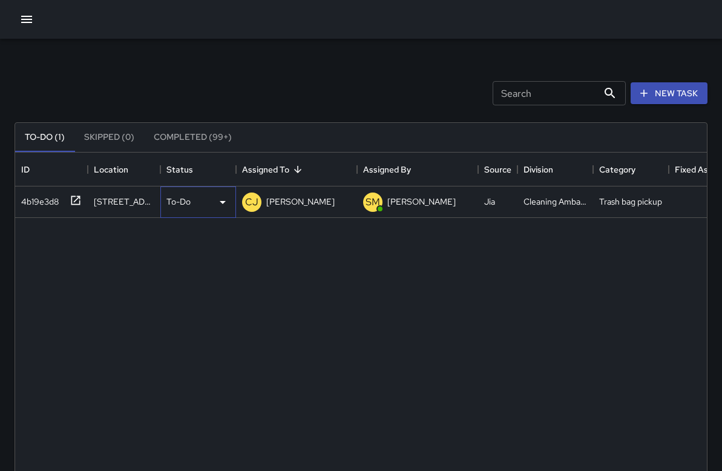
click at [198, 212] on div "To-Do" at bounding box center [198, 201] width 76 height 31
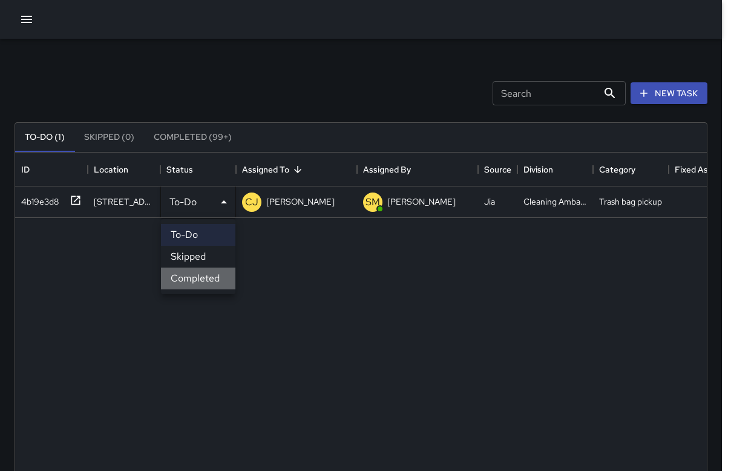
click at [204, 272] on li "Completed" at bounding box center [198, 278] width 74 height 22
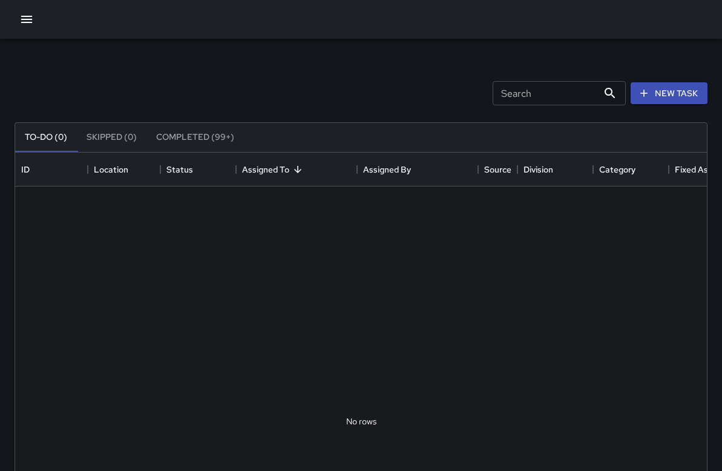
click at [30, 20] on icon "button" at bounding box center [26, 19] width 15 height 15
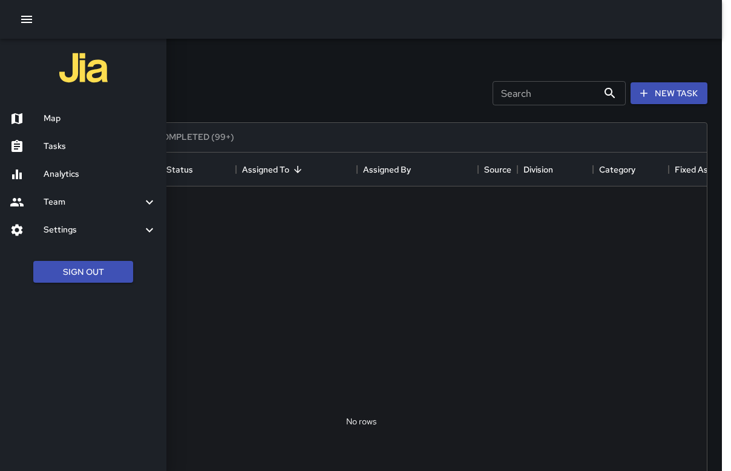
click at [60, 131] on div "Map" at bounding box center [83, 119] width 166 height 28
